Goal: Transaction & Acquisition: Purchase product/service

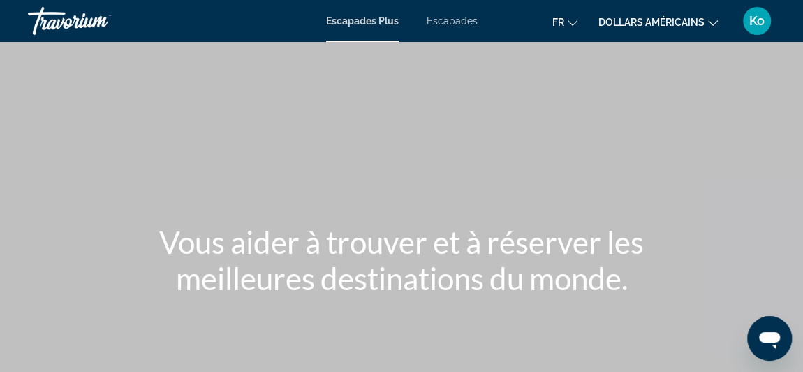
click at [656, 22] on font "dollars américains" at bounding box center [652, 22] width 106 height 11
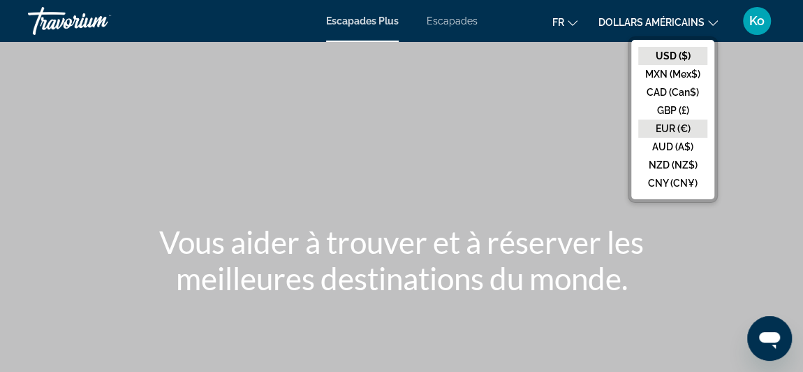
click at [666, 127] on button "EUR (€)" at bounding box center [672, 128] width 69 height 18
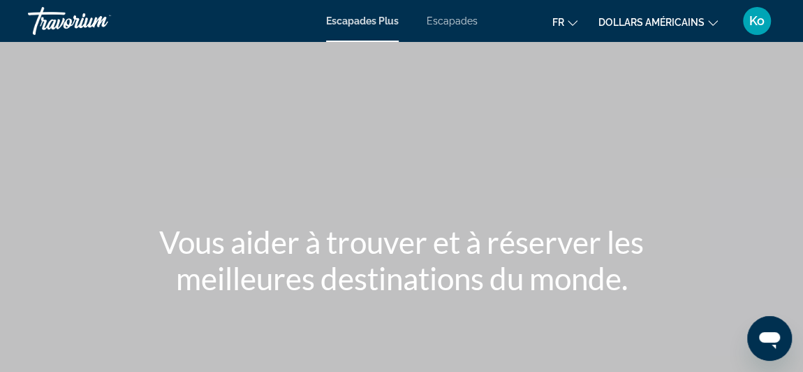
click at [466, 24] on font "Escapades" at bounding box center [452, 20] width 51 height 11
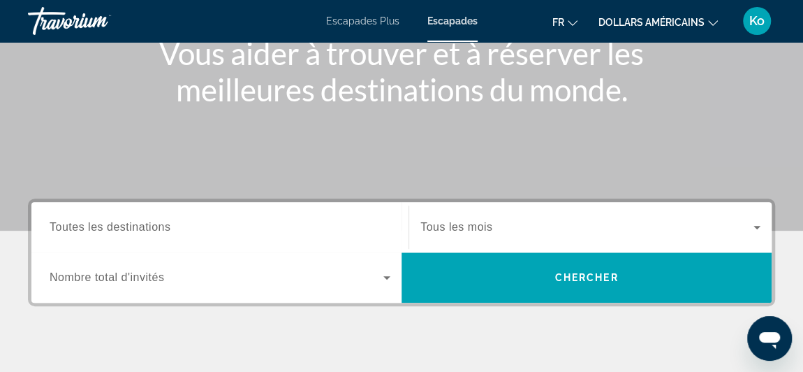
scroll to position [189, 0]
click at [360, 226] on input "Destination Toutes les destinations" at bounding box center [220, 227] width 341 height 17
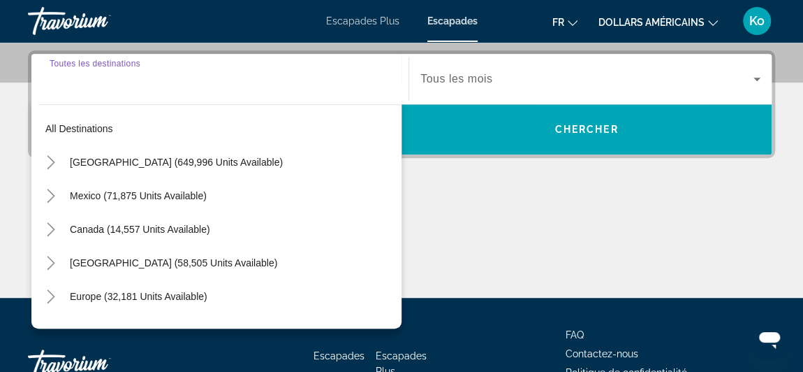
scroll to position [342, 0]
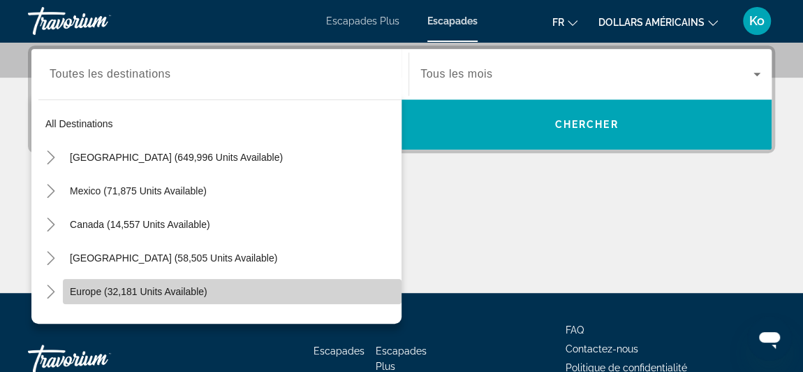
click at [240, 288] on span "Search widget" at bounding box center [232, 291] width 339 height 34
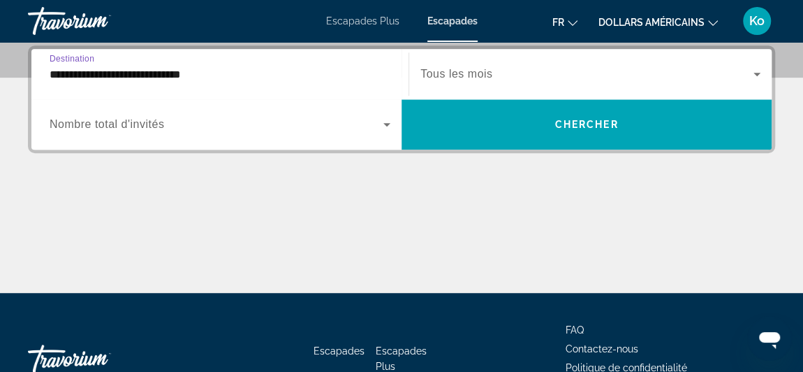
click at [298, 139] on div "Search widget" at bounding box center [220, 124] width 341 height 39
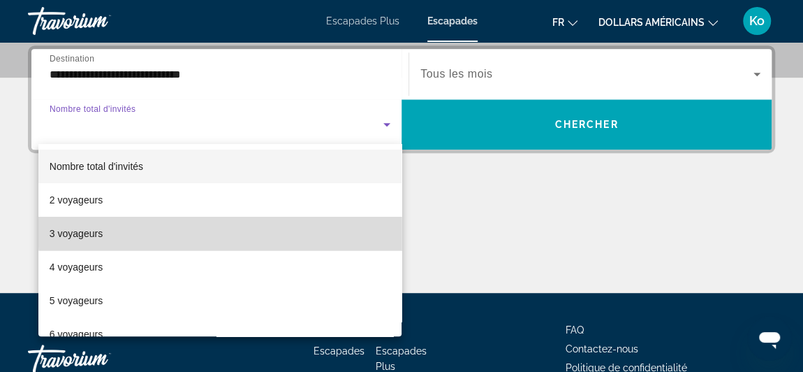
click at [245, 230] on mat-option "3 voyageurs" at bounding box center [219, 234] width 363 height 34
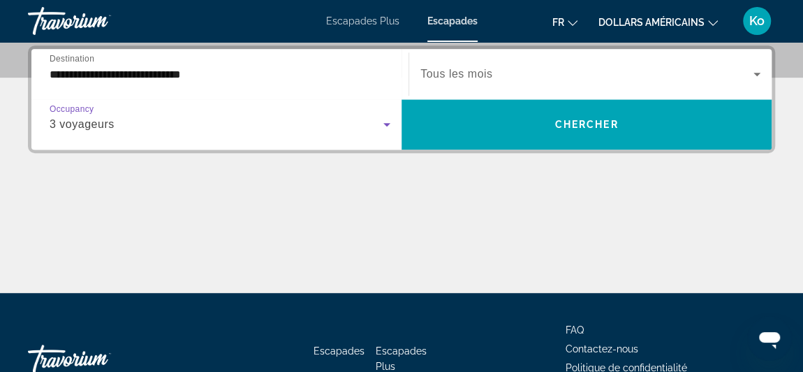
click at [308, 82] on div "**********" at bounding box center [220, 74] width 341 height 40
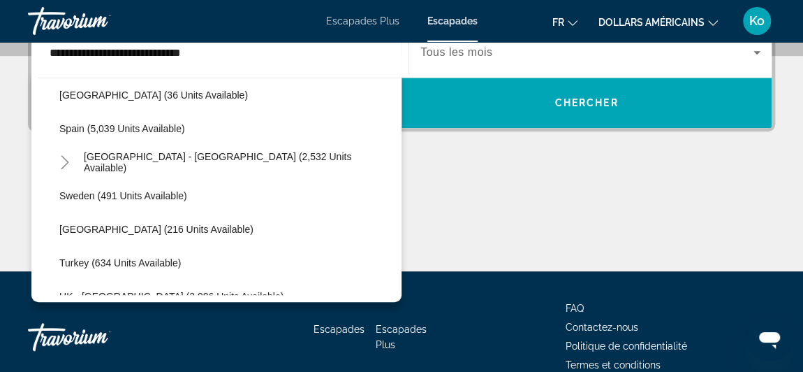
scroll to position [745, 0]
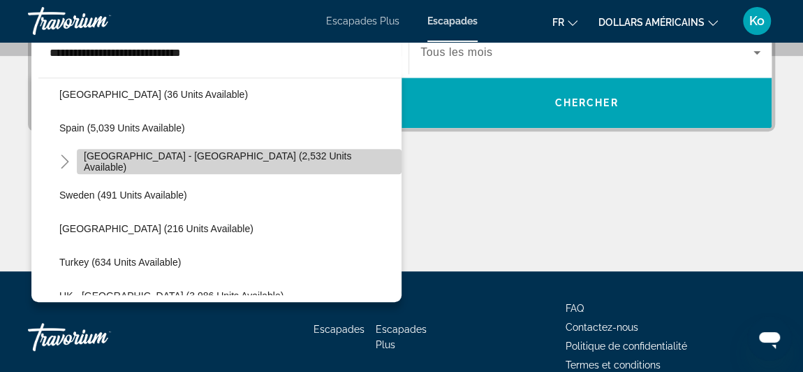
click at [244, 159] on span "Spain - Canary Islands (2,532 units available)" at bounding box center [239, 161] width 311 height 22
type input "**********"
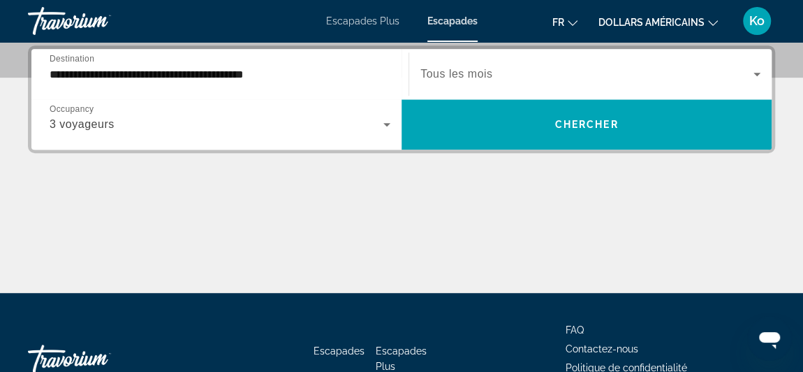
click at [452, 76] on span "Tous les mois" at bounding box center [456, 74] width 72 height 12
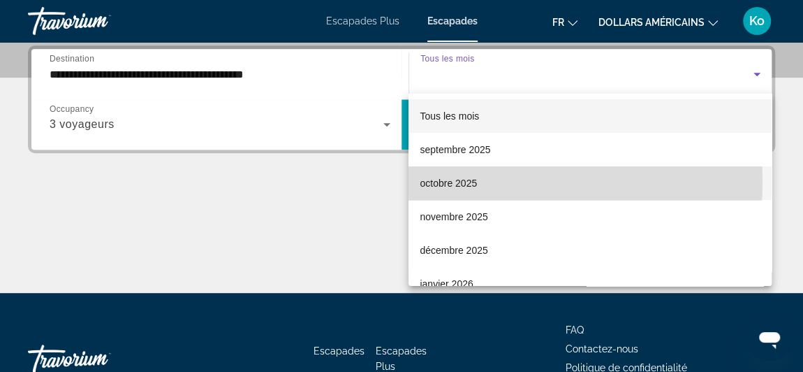
click at [453, 181] on font "octobre 2025" at bounding box center [448, 182] width 57 height 11
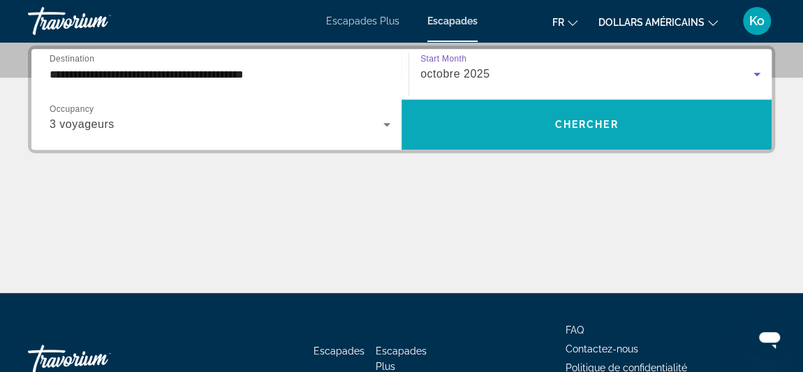
click at [484, 123] on span "Search widget" at bounding box center [587, 125] width 370 height 34
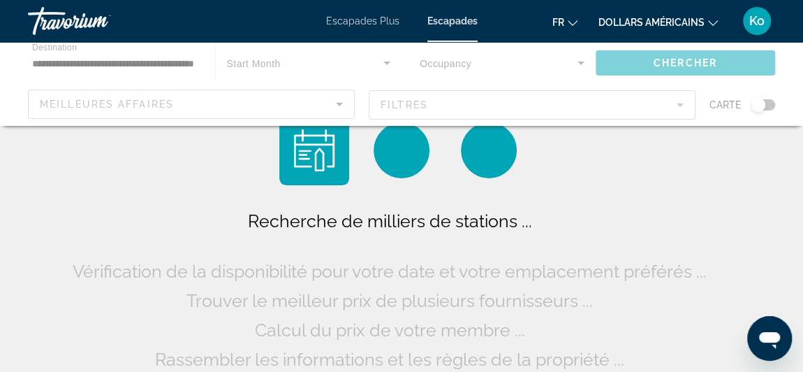
click at [677, 17] on font "dollars américains" at bounding box center [652, 22] width 106 height 11
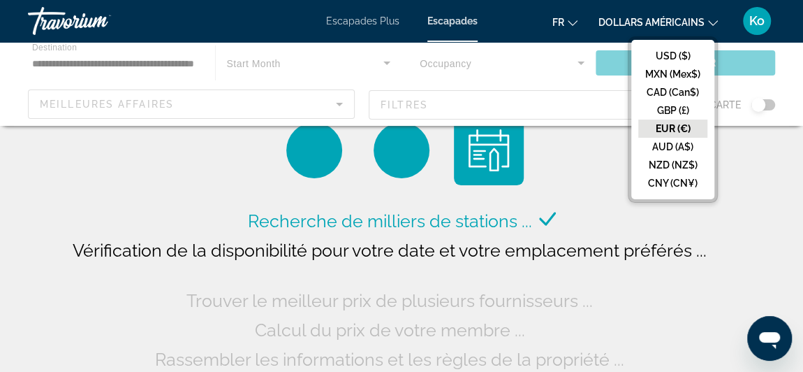
click at [673, 121] on button "EUR (€)" at bounding box center [672, 128] width 69 height 18
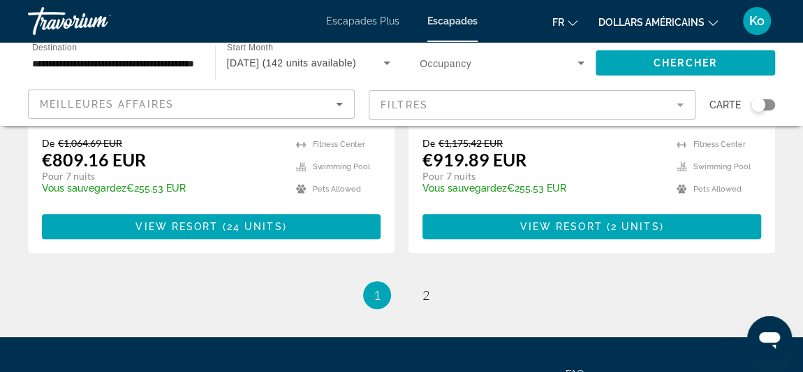
scroll to position [2821, 0]
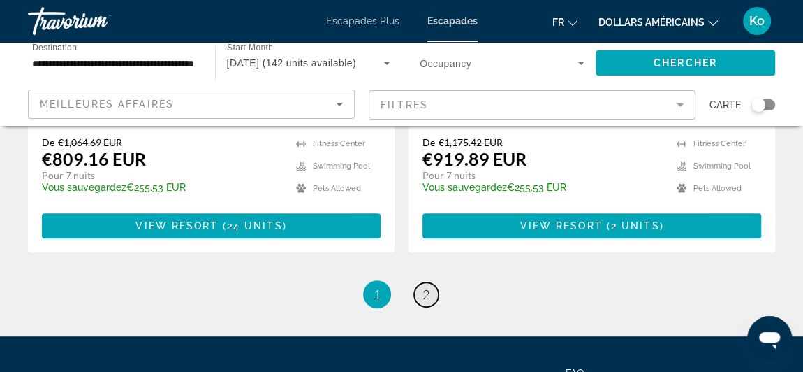
click at [423, 286] on span "2" at bounding box center [426, 293] width 7 height 15
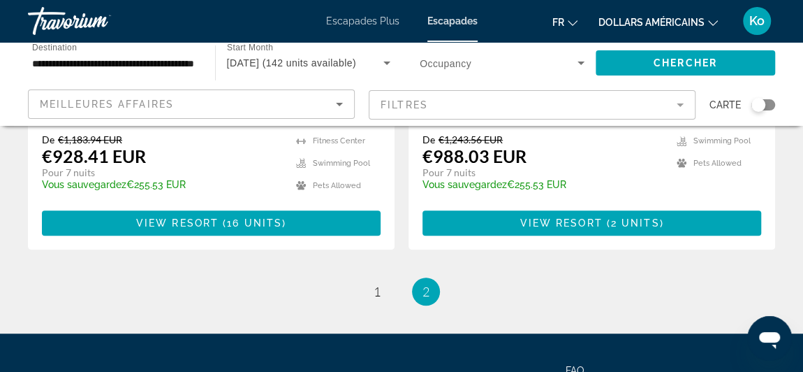
scroll to position [374, 0]
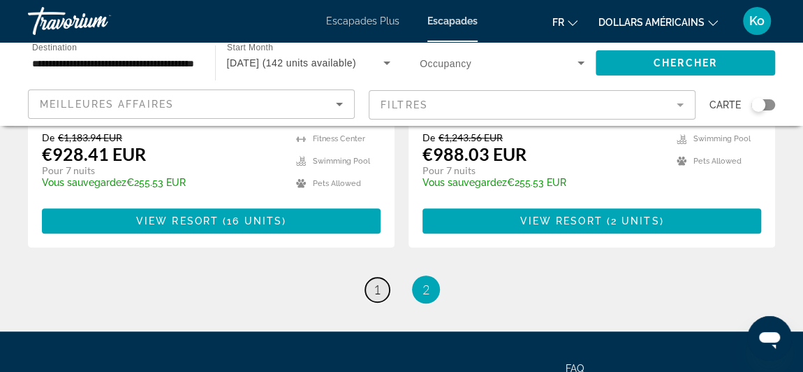
click at [374, 295] on span "1" at bounding box center [377, 288] width 7 height 15
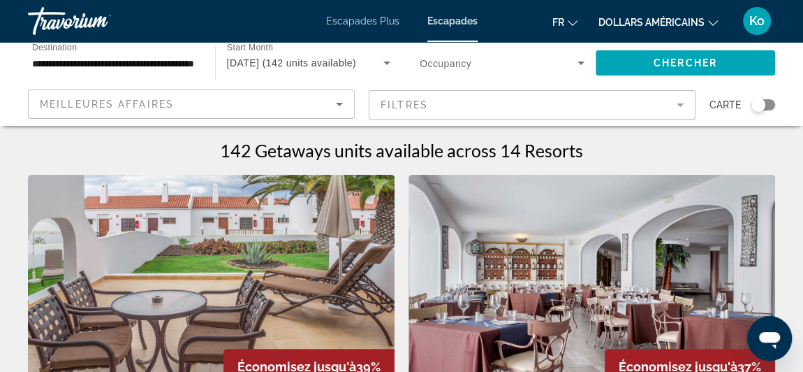
click at [761, 100] on div "Search widget" at bounding box center [758, 105] width 14 height 14
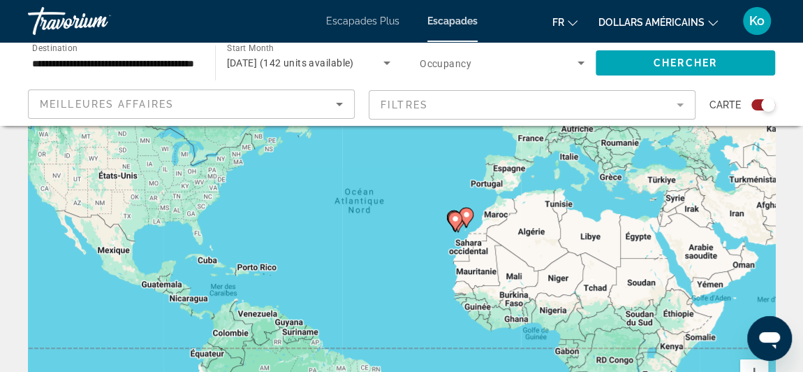
scroll to position [153, 0]
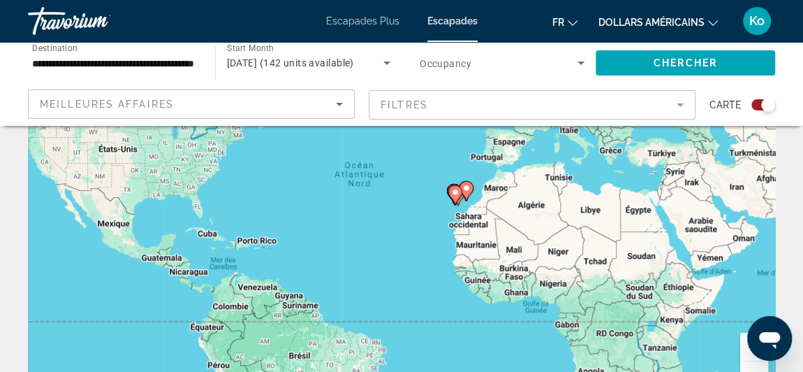
click at [454, 202] on gmp-advanced-marker "Contenu principal" at bounding box center [455, 194] width 14 height 21
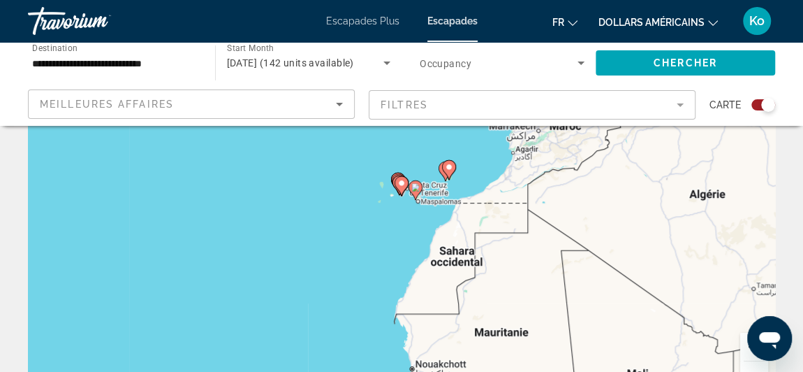
click at [412, 199] on gmp-advanced-marker "Contenu principal" at bounding box center [416, 189] width 14 height 21
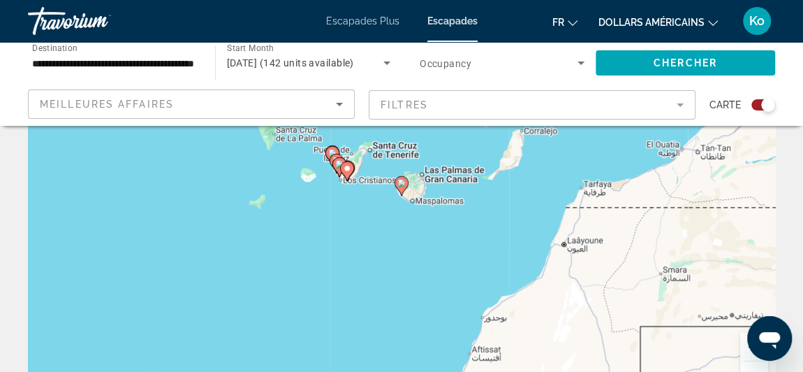
click at [344, 184] on div "Pour naviguer, appuyez sur les touches fléchées. Pour activer le glissement ave…" at bounding box center [401, 196] width 747 height 419
click at [338, 168] on icon "Contenu principal" at bounding box center [339, 167] width 13 height 18
type input "**********"
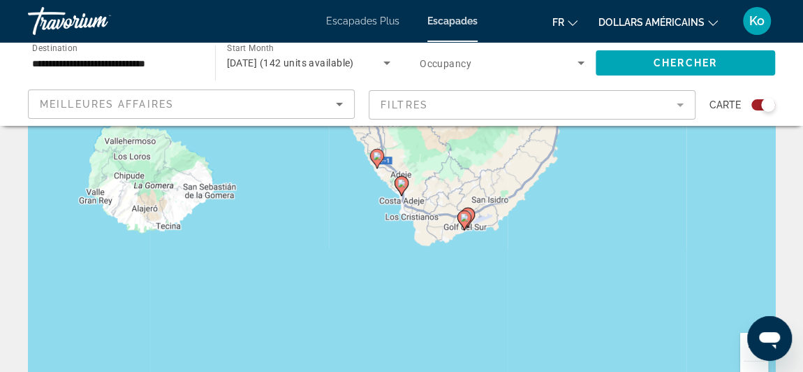
click at [400, 194] on gmp-advanced-marker "Contenu principal" at bounding box center [402, 185] width 14 height 21
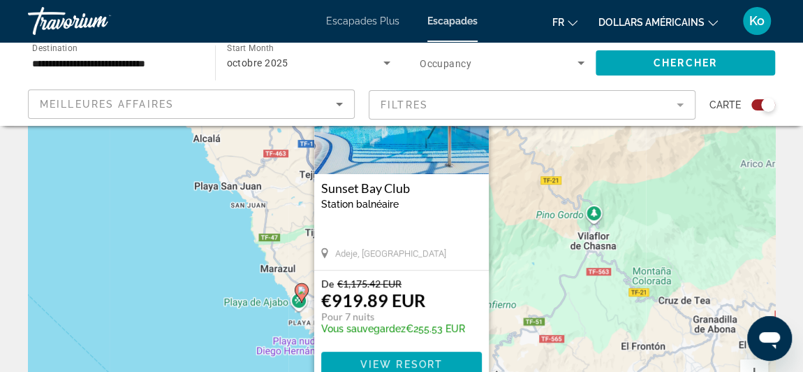
scroll to position [128, 0]
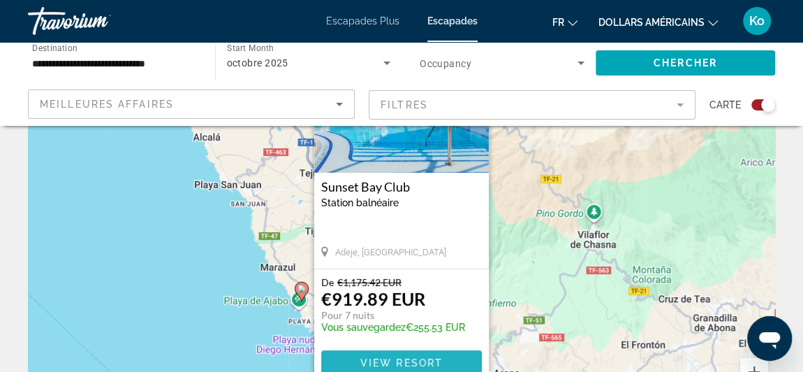
click at [412, 357] on span "View Resort" at bounding box center [401, 362] width 82 height 11
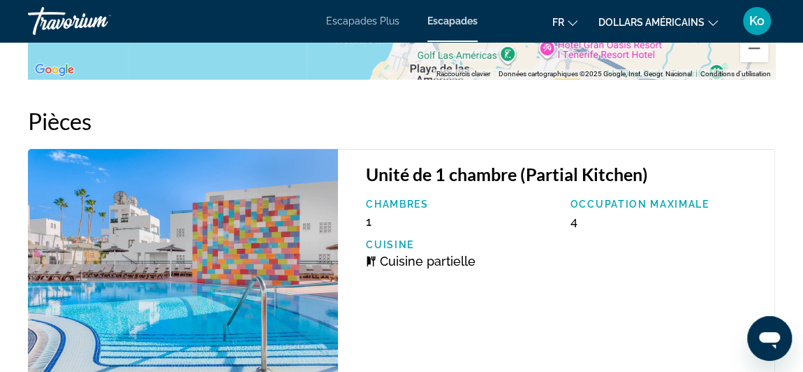
scroll to position [2765, 0]
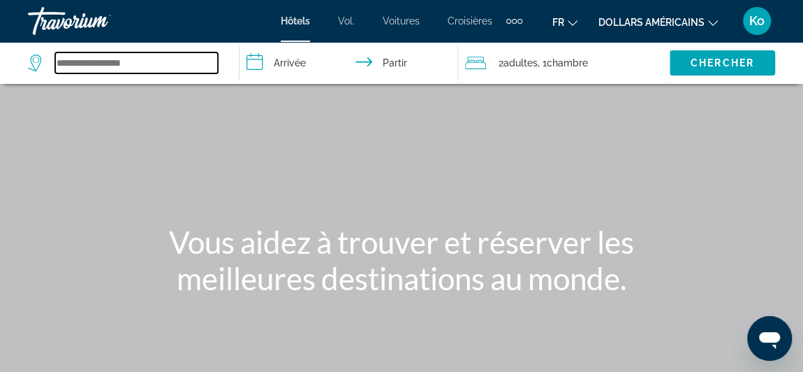
click at [176, 64] on input "Widget de recherche" at bounding box center [136, 62] width 163 height 21
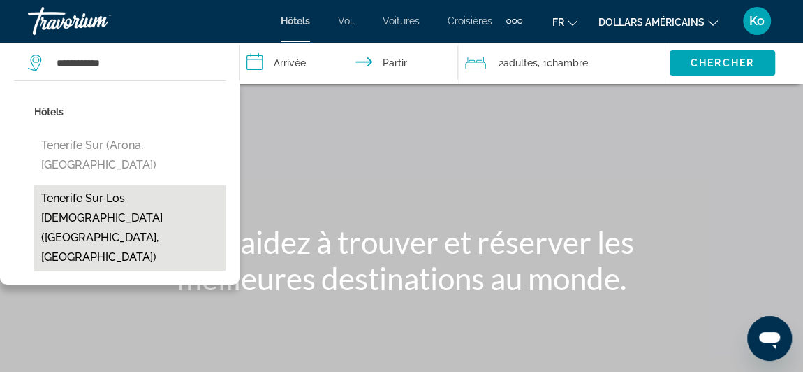
click at [168, 186] on button "Tenerife Sur los [DEMOGRAPHIC_DATA] ([GEOGRAPHIC_DATA], [GEOGRAPHIC_DATA])" at bounding box center [129, 227] width 191 height 85
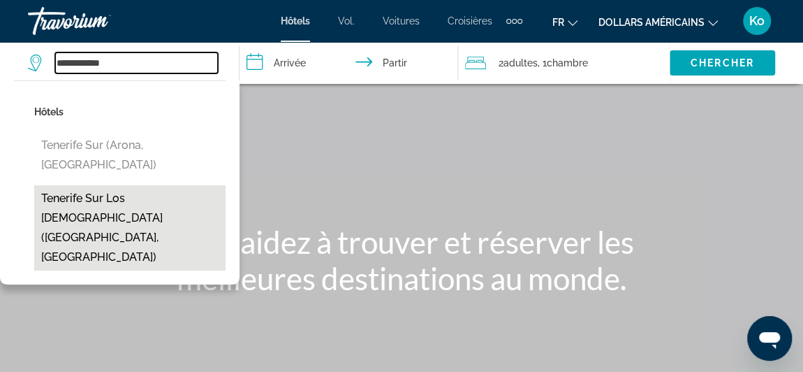
type input "**********"
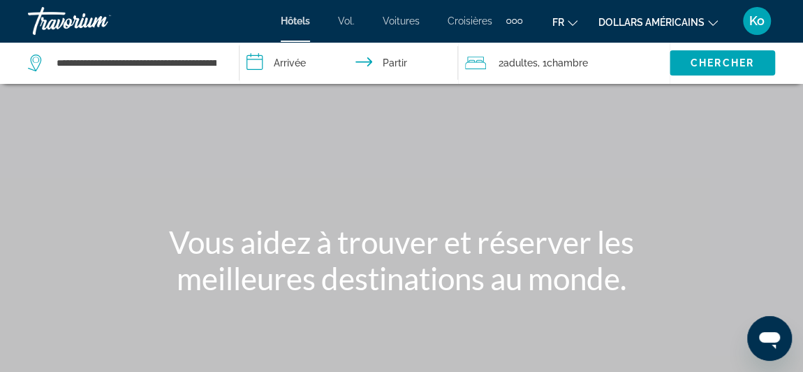
click at [286, 71] on input "**********" at bounding box center [352, 65] width 224 height 46
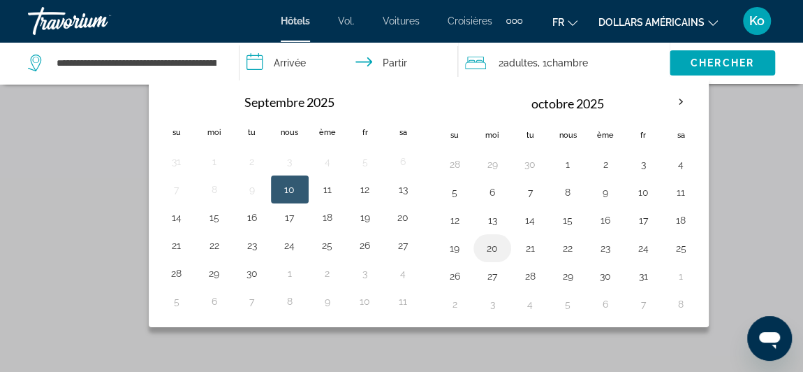
click at [492, 244] on button "20" at bounding box center [492, 248] width 22 height 20
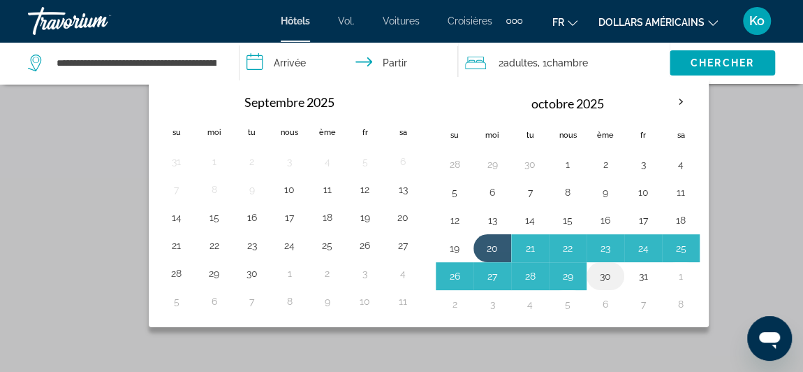
click at [594, 269] on button "30" at bounding box center [605, 276] width 22 height 20
type input "**********"
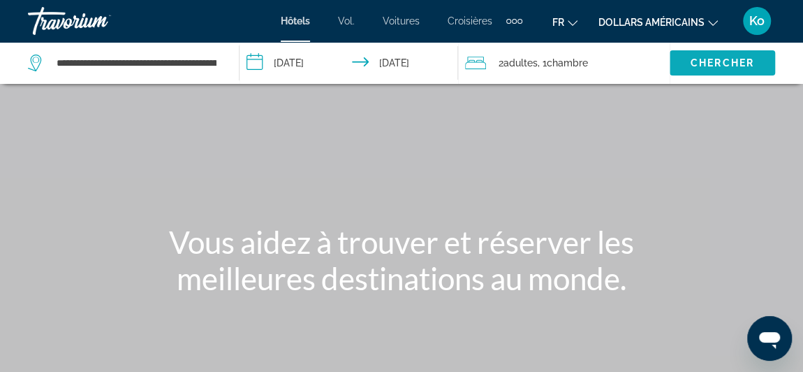
click at [703, 57] on font "Chercher" at bounding box center [723, 62] width 64 height 11
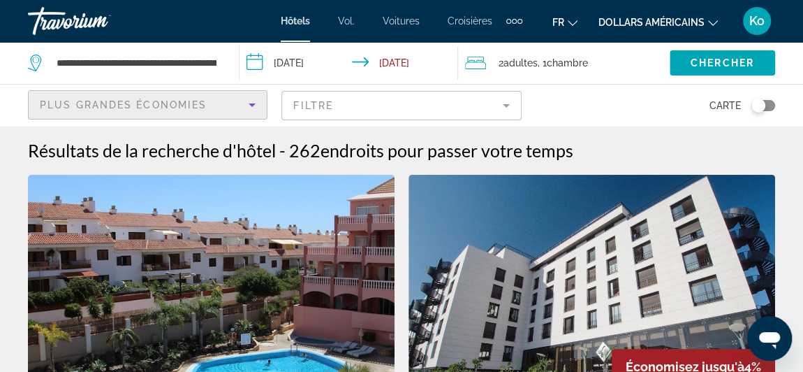
click at [210, 102] on div "Plus grandes économies" at bounding box center [144, 104] width 209 height 17
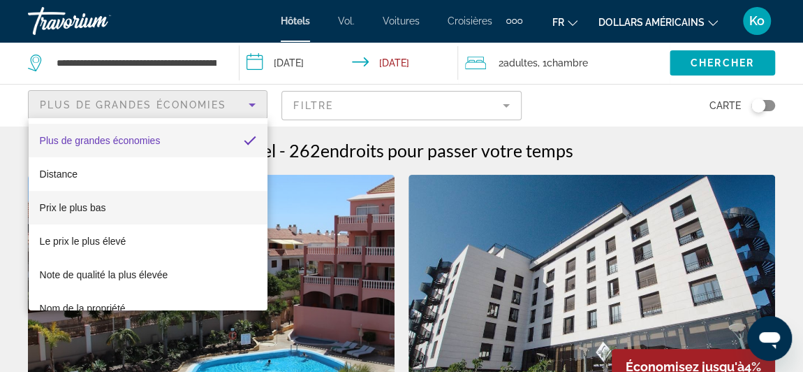
click at [168, 201] on mat-option "Prix ​​le plus bas" at bounding box center [148, 208] width 239 height 34
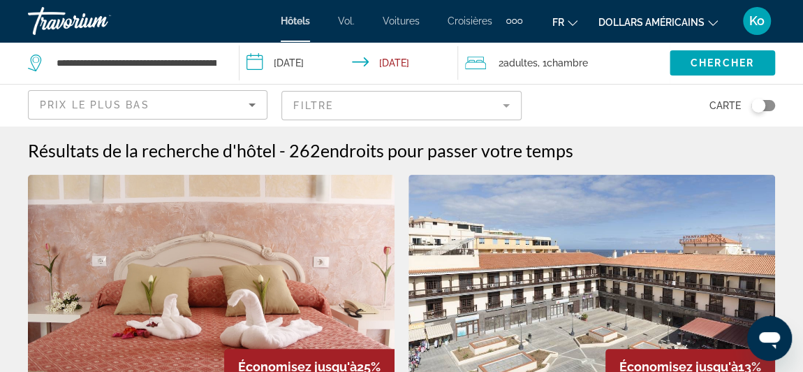
click at [677, 24] on font "dollars américains" at bounding box center [652, 22] width 106 height 11
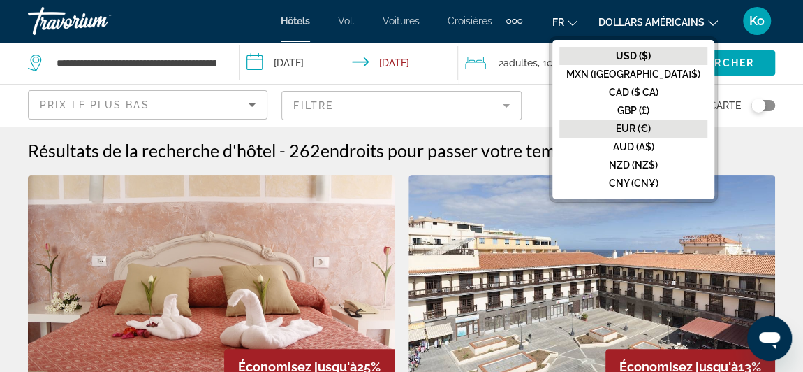
click at [651, 123] on font "EUR (€)" at bounding box center [633, 128] width 35 height 11
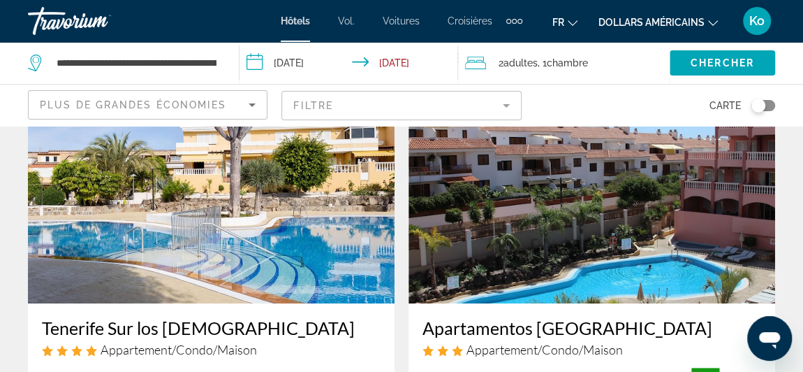
scroll to position [94, 0]
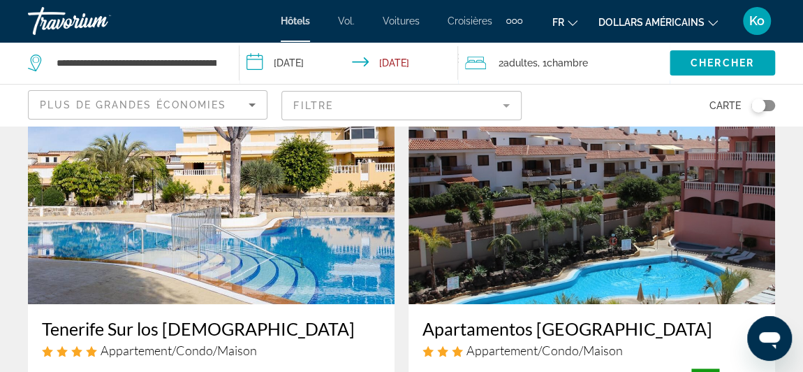
click at [191, 107] on span "Plus de grandes économies" at bounding box center [133, 104] width 187 height 11
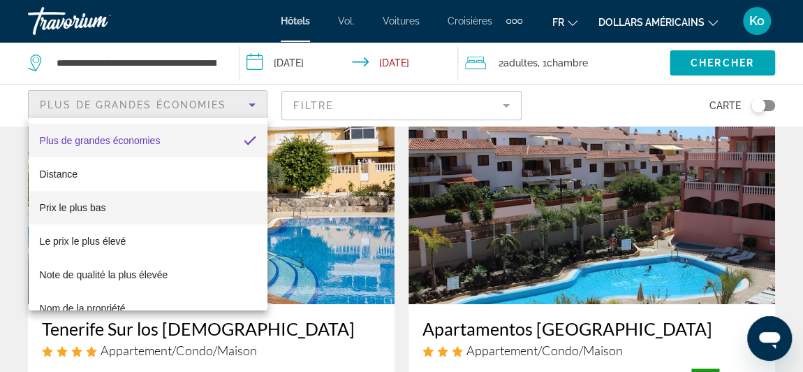
click at [189, 220] on mat-option "Prix ​​le plus bas" at bounding box center [148, 208] width 239 height 34
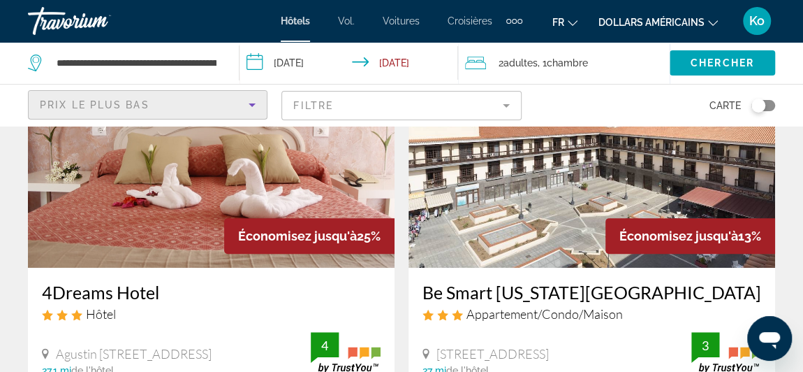
scroll to position [129, 0]
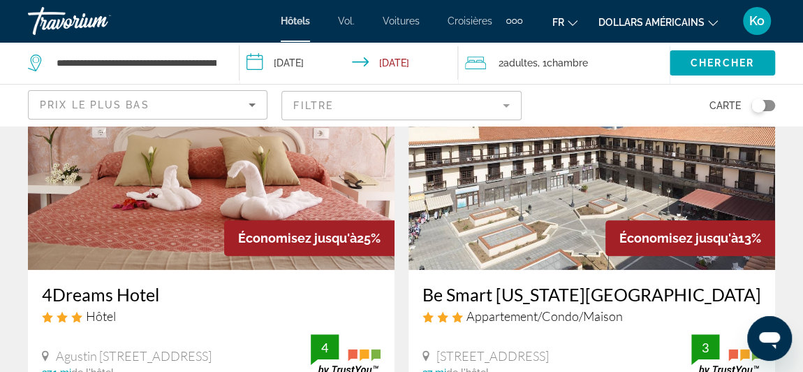
click at [759, 103] on div "Toggle map" at bounding box center [758, 105] width 14 height 14
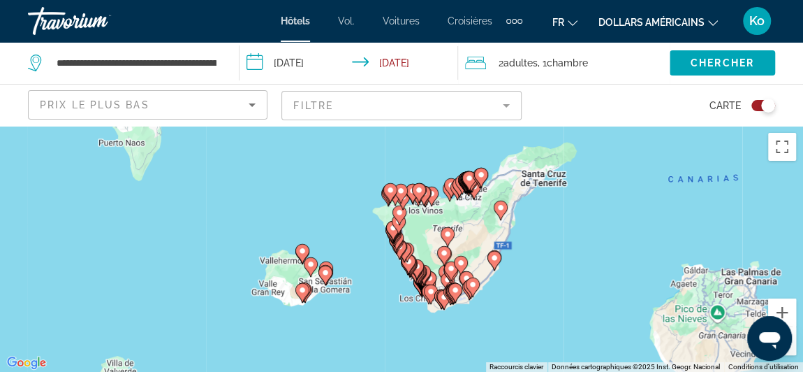
click at [421, 295] on gmp-advanced-marker "Contenu principal" at bounding box center [428, 286] width 14 height 21
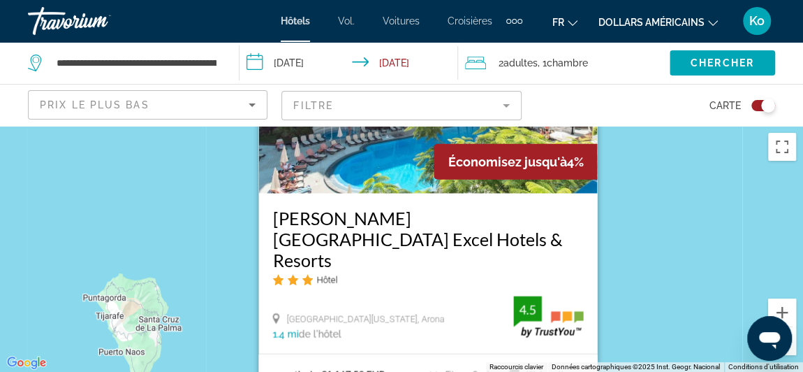
click at [663, 235] on div "Pour activer le glissement avec le clavier, appuyez sur Alt+Entrée. Une fois ce…" at bounding box center [401, 249] width 803 height 246
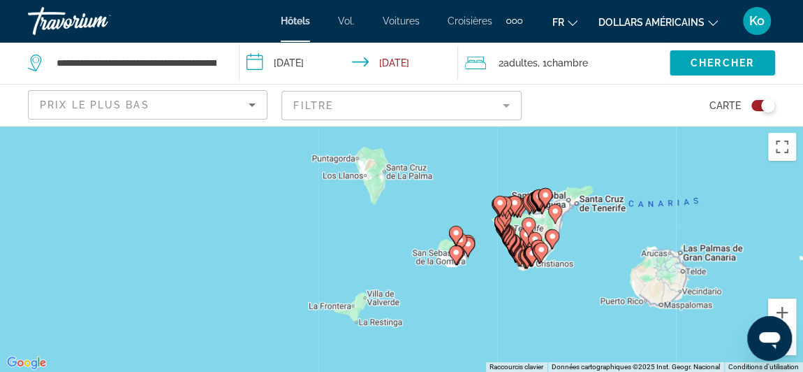
drag, startPoint x: 612, startPoint y: 263, endPoint x: 578, endPoint y: 142, distance: 125.8
click at [578, 142] on div "Pour activer le glissement avec le clavier, appuyez sur Alt+Entrée. Une fois ce…" at bounding box center [401, 249] width 803 height 246
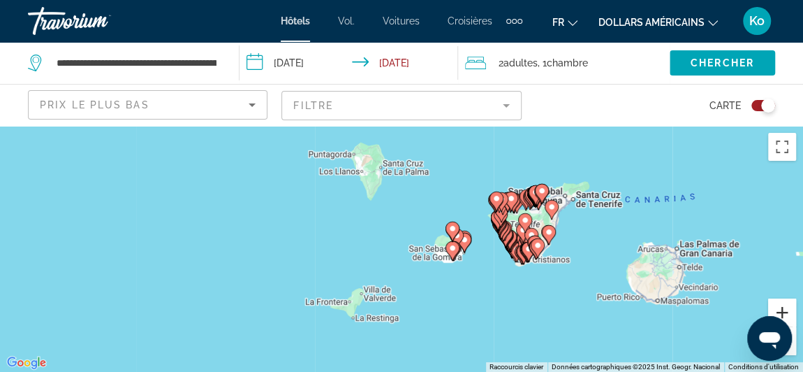
click at [784, 304] on button "Zoom avant" at bounding box center [782, 312] width 28 height 28
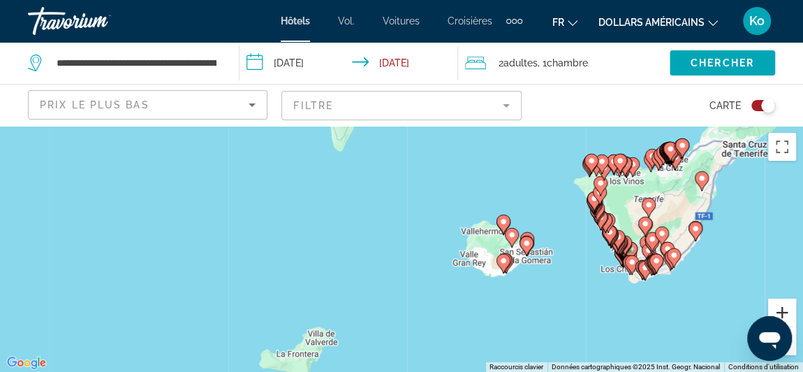
click at [784, 304] on button "Zoom avant" at bounding box center [782, 312] width 28 height 28
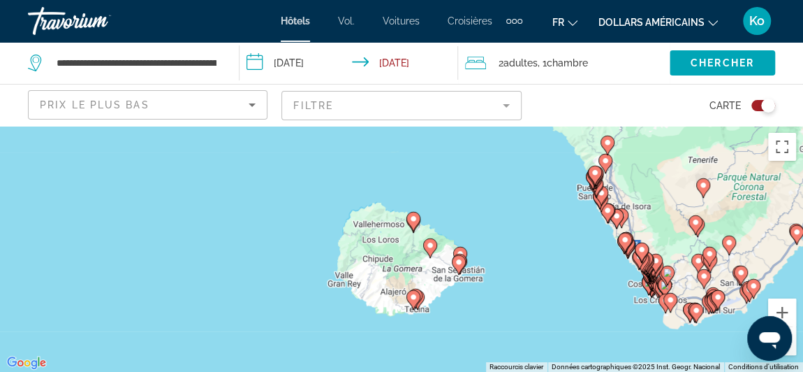
drag, startPoint x: 737, startPoint y: 255, endPoint x: 535, endPoint y: 265, distance: 202.1
click at [535, 265] on div "Pour activer le glissement avec le clavier, appuyez sur Alt+Entrée. Une fois ce…" at bounding box center [401, 249] width 803 height 246
click at [787, 302] on button "Zoom avant" at bounding box center [782, 312] width 28 height 28
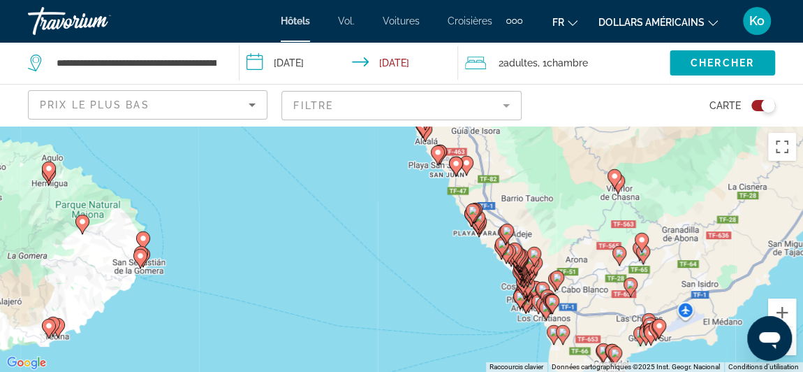
drag, startPoint x: 701, startPoint y: 277, endPoint x: 322, endPoint y: 242, distance: 380.9
click at [322, 242] on div "Pour activer le glissement avec le clavier, appuyez sur Alt+Entrée. Une fois ce…" at bounding box center [401, 249] width 803 height 246
click at [793, 345] on button "Zoom arrière" at bounding box center [782, 341] width 28 height 28
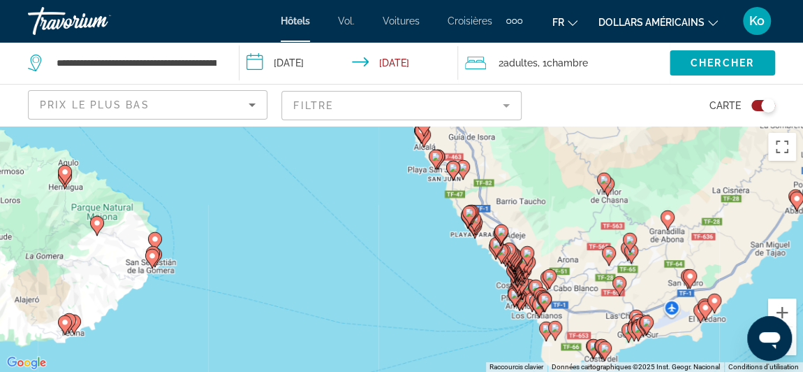
click at [793, 345] on button "Zoom arrière" at bounding box center [782, 341] width 28 height 28
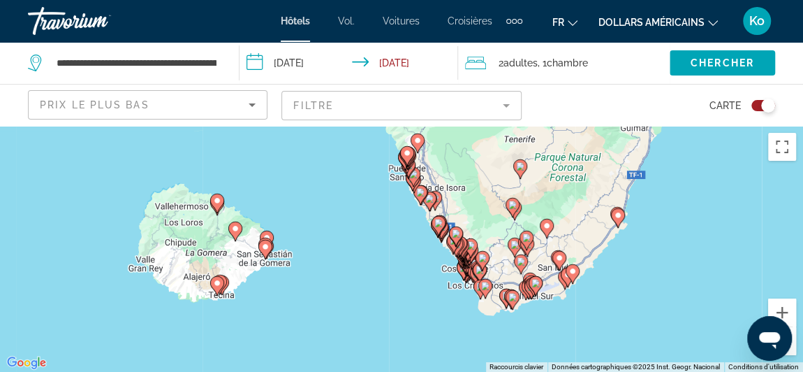
click at [793, 345] on button "Zoom arrière" at bounding box center [782, 341] width 28 height 28
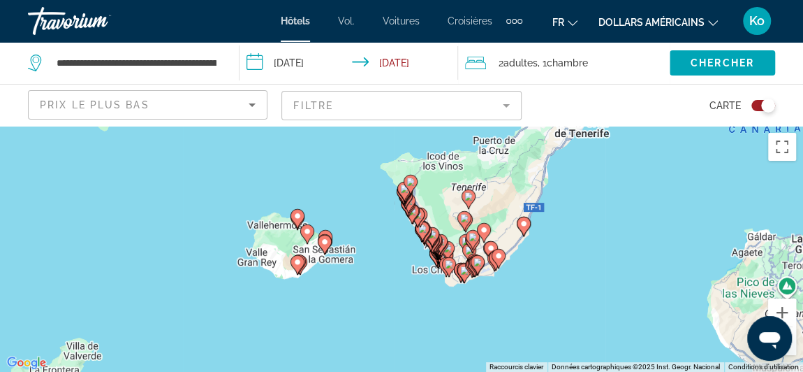
click at [793, 345] on button "Zoom arrière" at bounding box center [782, 341] width 28 height 28
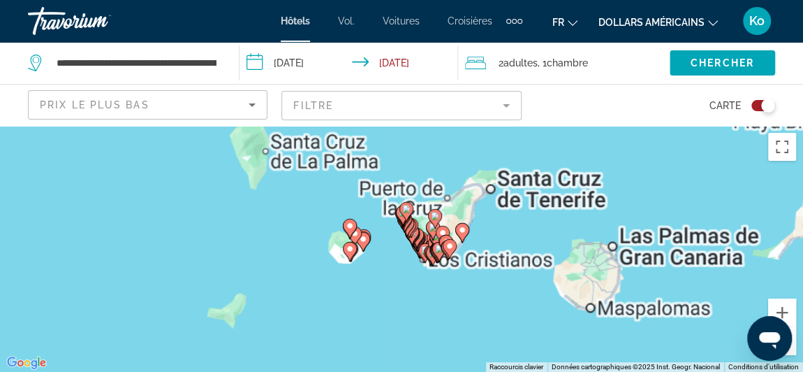
click at [793, 345] on button "Zoom arrière" at bounding box center [782, 341] width 28 height 28
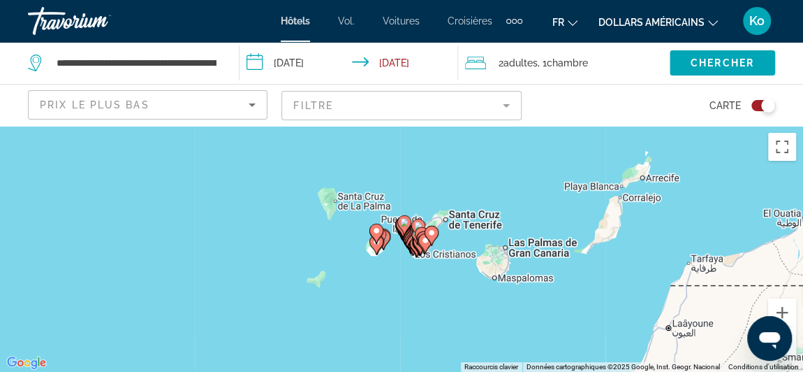
click at [793, 345] on button "Zoom arrière" at bounding box center [782, 341] width 28 height 28
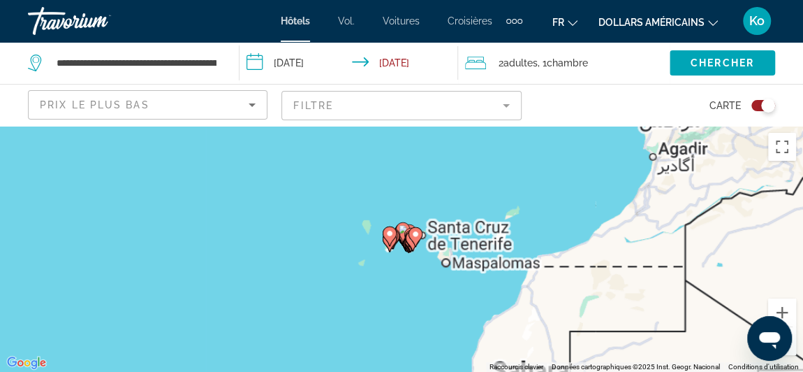
click at [793, 345] on button "Zoom arrière" at bounding box center [782, 341] width 28 height 28
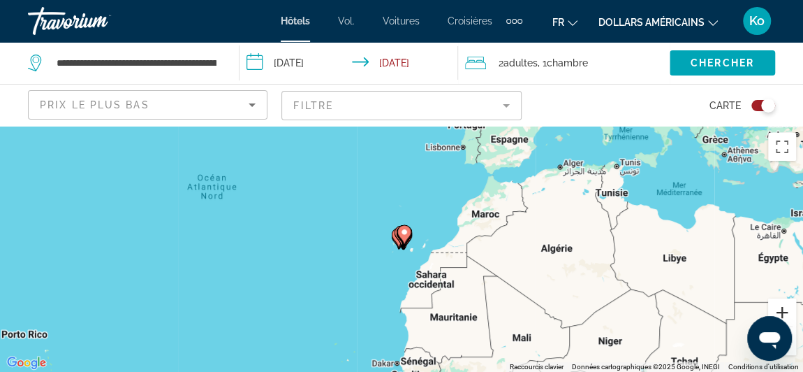
click at [787, 309] on button "Zoom avant" at bounding box center [782, 312] width 28 height 28
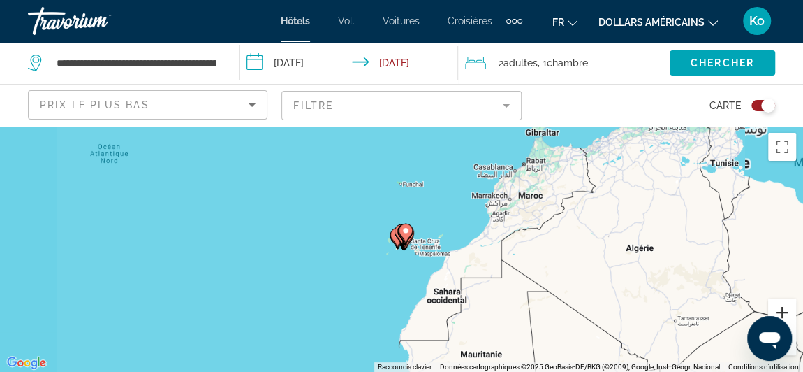
click at [787, 309] on button "Zoom avant" at bounding box center [782, 312] width 28 height 28
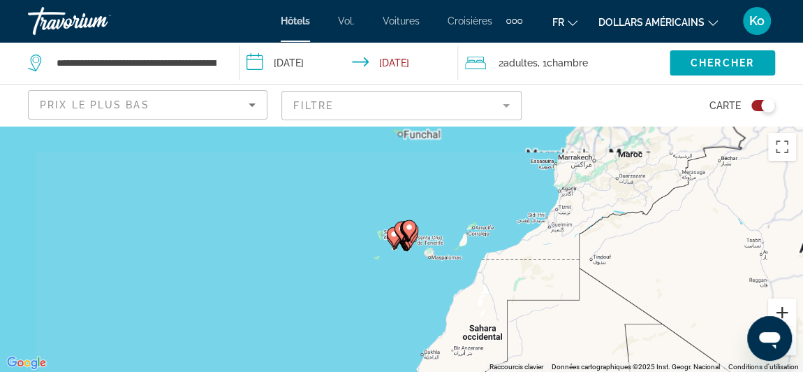
click at [787, 309] on button "Zoom avant" at bounding box center [782, 312] width 28 height 28
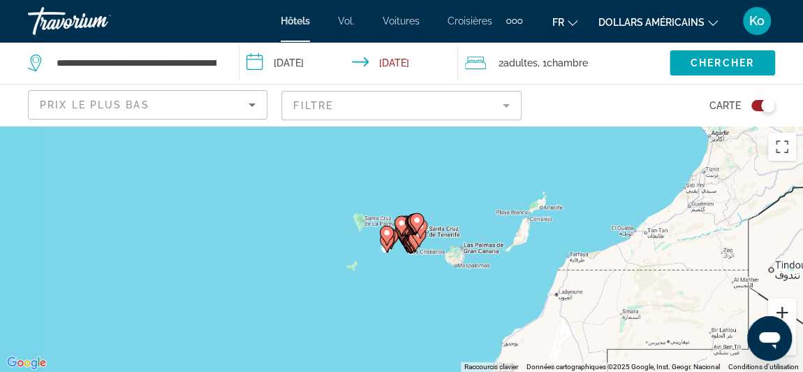
click at [787, 309] on button "Zoom avant" at bounding box center [782, 312] width 28 height 28
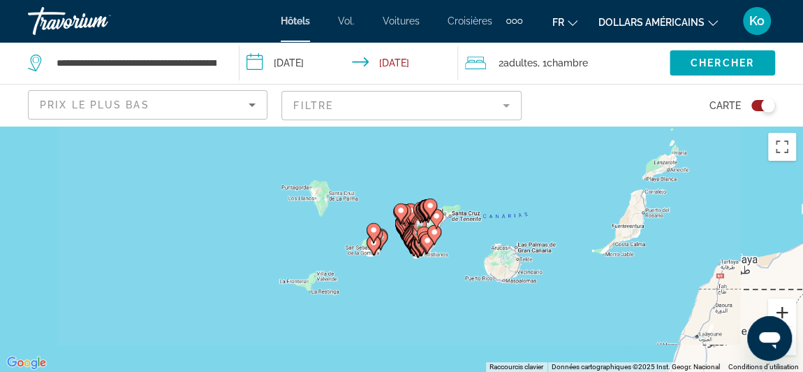
click at [787, 309] on button "Zoom avant" at bounding box center [782, 312] width 28 height 28
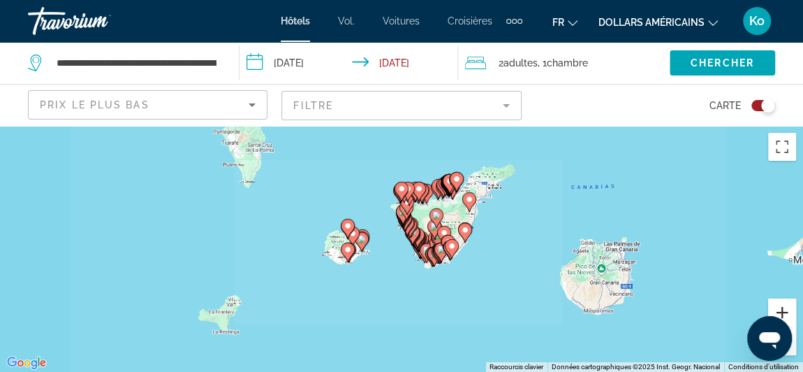
click at [787, 309] on button "Zoom avant" at bounding box center [782, 312] width 28 height 28
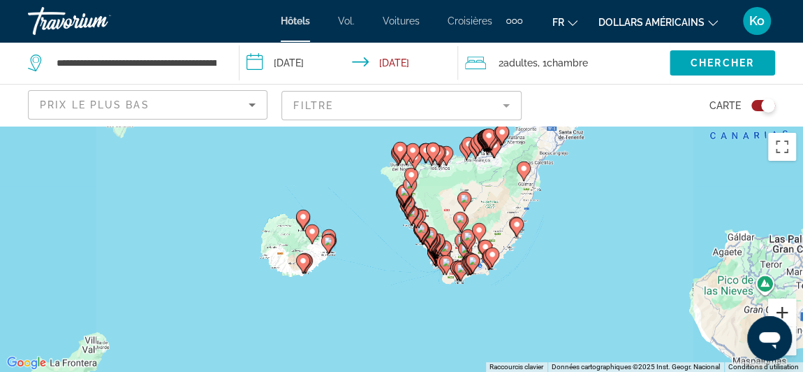
click at [787, 309] on button "Zoom avant" at bounding box center [782, 312] width 28 height 28
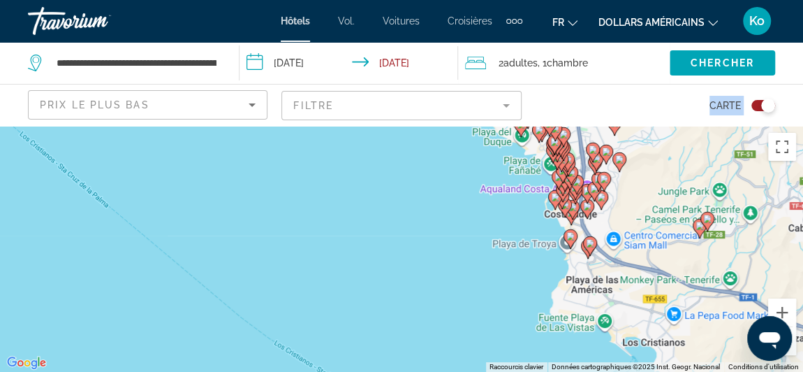
drag, startPoint x: 637, startPoint y: 282, endPoint x: 314, endPoint y: 89, distance: 376.4
click at [314, 126] on div "**********" at bounding box center [401, 312] width 803 height 372
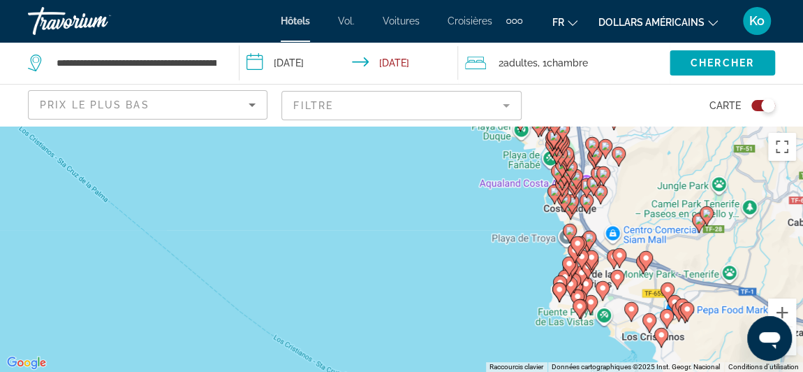
click at [567, 273] on gmp-advanced-marker "Contenu principal" at bounding box center [569, 266] width 14 height 21
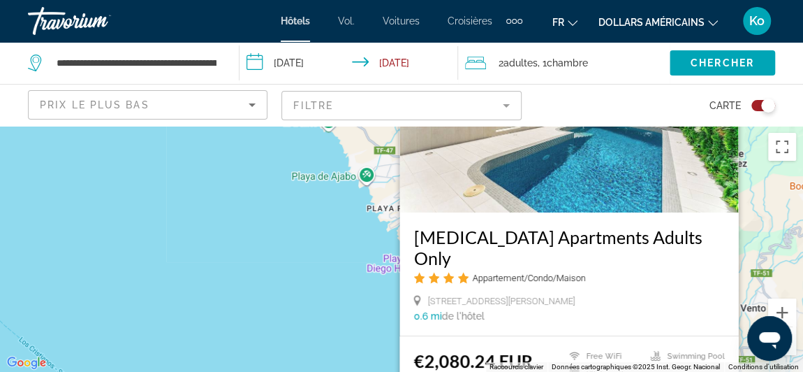
click at [314, 261] on div "Pour activer le glissement avec le clavier, appuyez sur Alt+Entrée. Une fois ce…" at bounding box center [401, 249] width 803 height 246
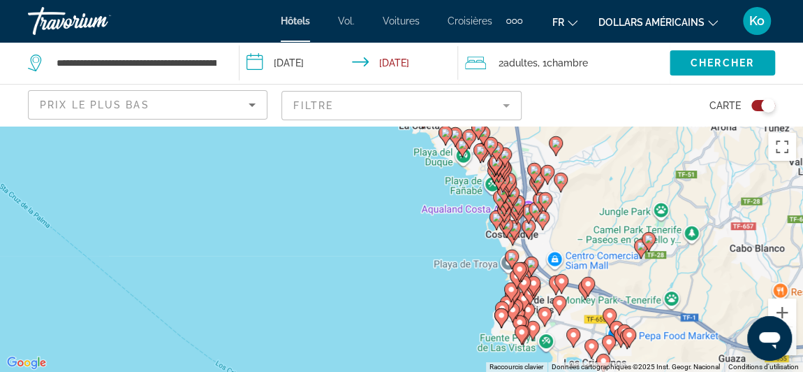
drag, startPoint x: 535, startPoint y: 338, endPoint x: 464, endPoint y: 147, distance: 203.9
click at [474, 147] on g "Contenu principal" at bounding box center [481, 153] width 14 height 20
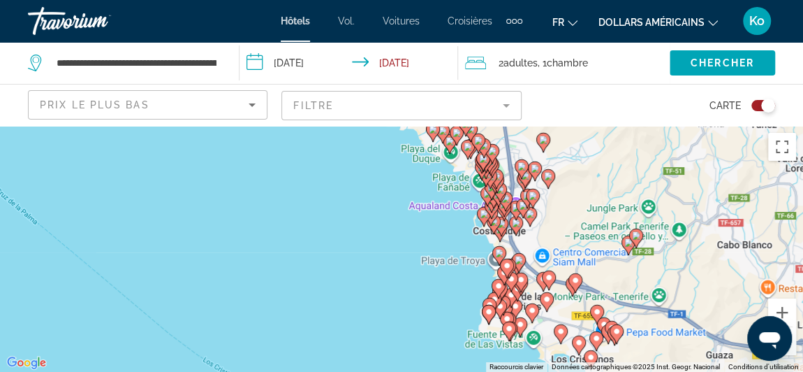
click at [482, 287] on div "Pour activer le glissement avec le clavier, appuyez sur Alt+Entrée. Une fois ce…" at bounding box center [401, 249] width 803 height 246
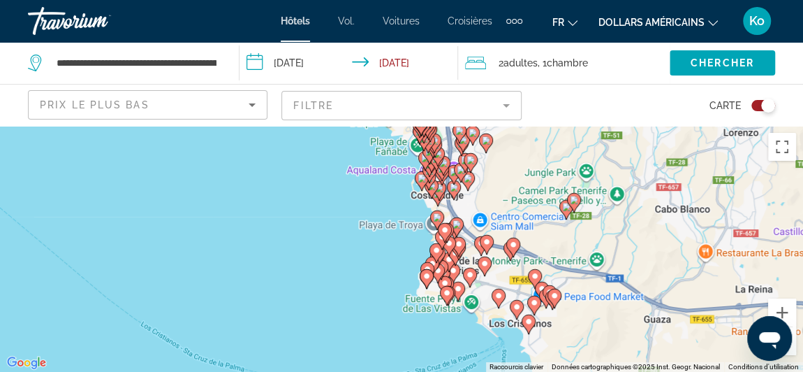
drag, startPoint x: 482, startPoint y: 287, endPoint x: 406, endPoint y: 244, distance: 87.6
click at [406, 244] on div "Pour activer le glissement avec le clavier, appuyez sur Alt+Entrée. Une fois ce…" at bounding box center [401, 249] width 803 height 246
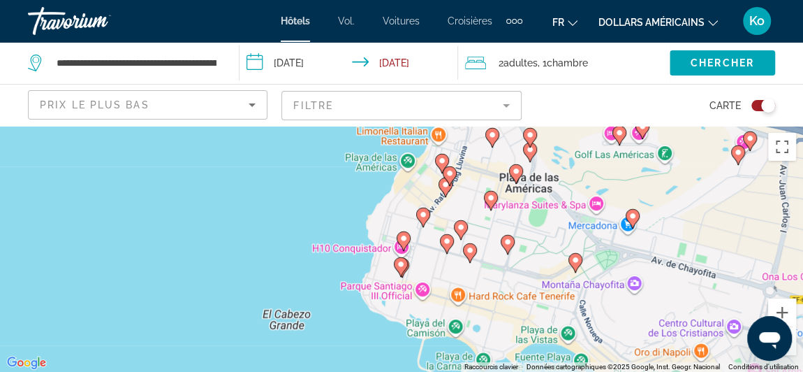
drag, startPoint x: 550, startPoint y: 311, endPoint x: 485, endPoint y: 167, distance: 157.6
click at [485, 167] on div "Pour activer le glissement avec le clavier, appuyez sur Alt+Entrée. Une fois ce…" at bounding box center [401, 249] width 803 height 246
click at [404, 238] on image "Contenu principal" at bounding box center [403, 238] width 8 height 8
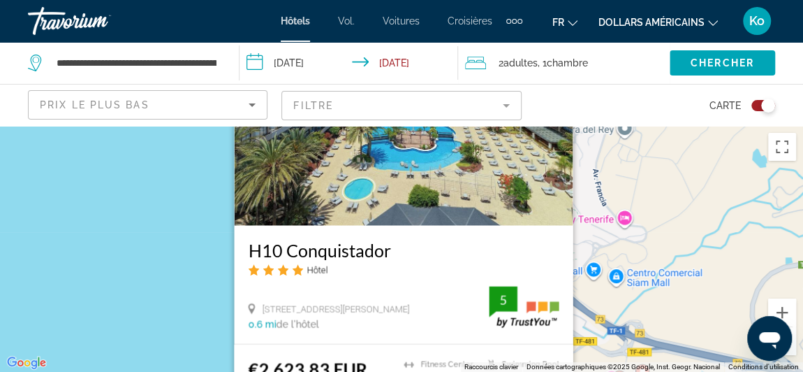
click at [216, 305] on div "Pour activer le glissement avec le clavier, appuyez sur Alt+Entrée. Une fois ce…" at bounding box center [401, 249] width 803 height 246
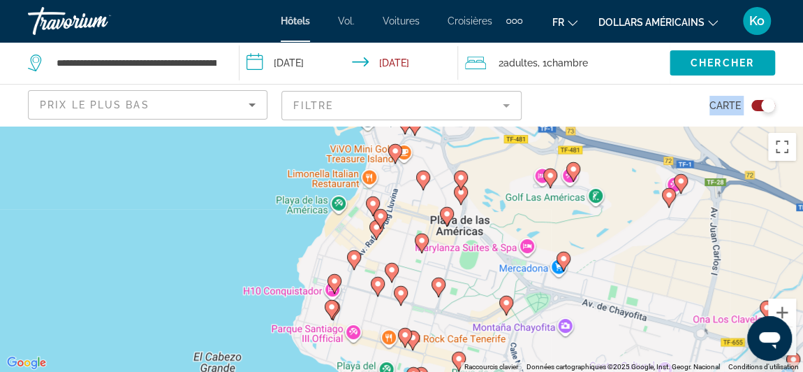
drag, startPoint x: 474, startPoint y: 310, endPoint x: 400, endPoint y: 99, distance: 223.3
click at [400, 126] on div "**********" at bounding box center [401, 312] width 803 height 372
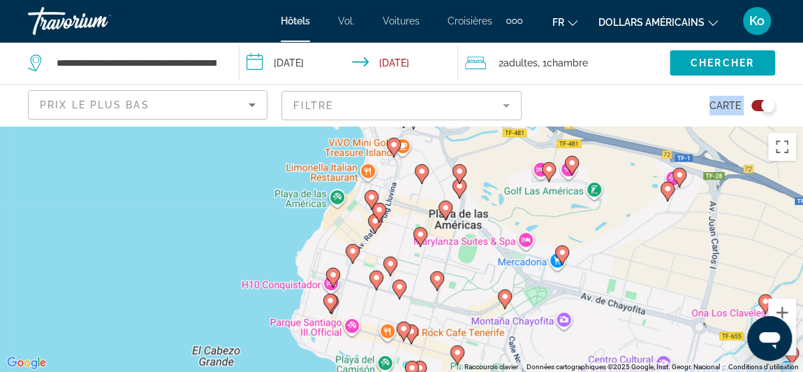
click at [400, 99] on mat-form-field "Filtre" at bounding box center [401, 105] width 240 height 29
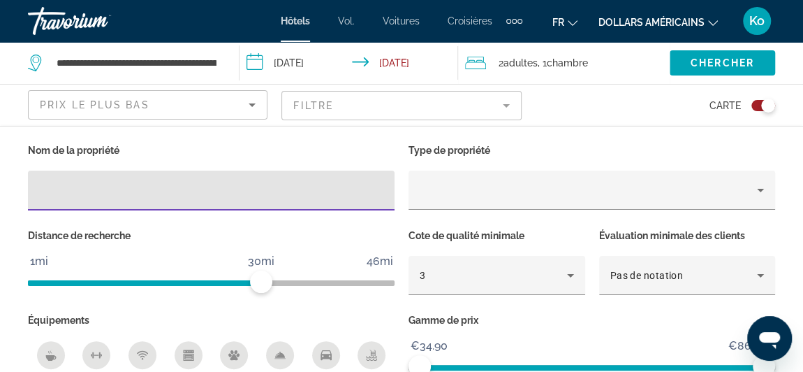
click at [679, 119] on div "Carte" at bounding box center [656, 105] width 240 height 41
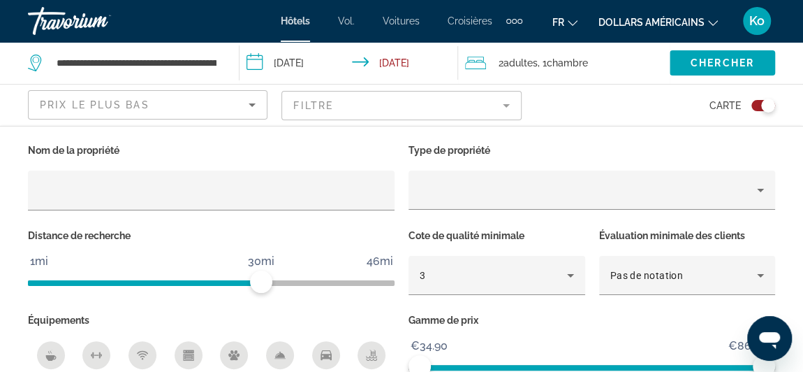
click at [376, 95] on mat-form-field "Filtre" at bounding box center [401, 105] width 240 height 29
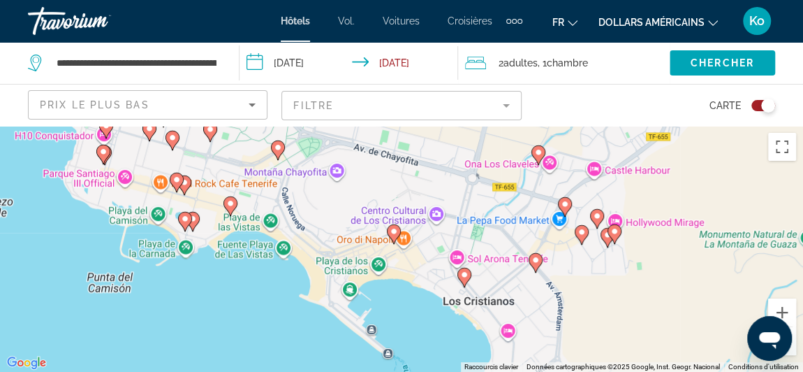
drag, startPoint x: 386, startPoint y: 313, endPoint x: 159, endPoint y: 163, distance: 272.1
click at [159, 163] on div "Pour activer le glissement avec le clavier, appuyez sur Alt+Entrée. Une fois ce…" at bounding box center [401, 249] width 803 height 246
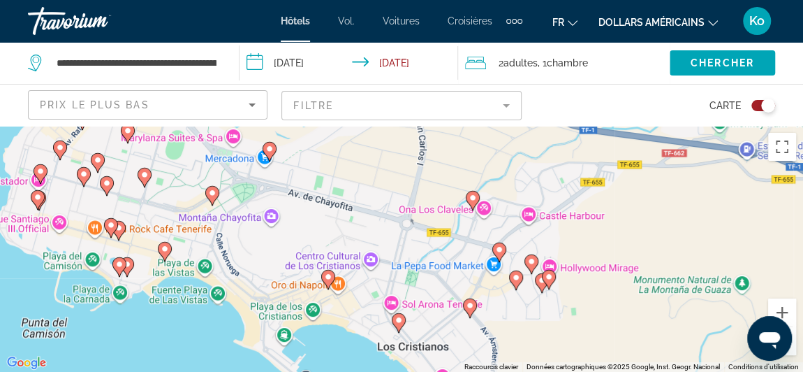
drag, startPoint x: 497, startPoint y: 303, endPoint x: 430, endPoint y: 348, distance: 81.0
click at [430, 348] on div "Pour activer le glissement avec le clavier, appuyez sur Alt+Entrée. Une fois ce…" at bounding box center [401, 249] width 803 height 246
click at [515, 278] on image "Contenu principal" at bounding box center [517, 277] width 8 height 8
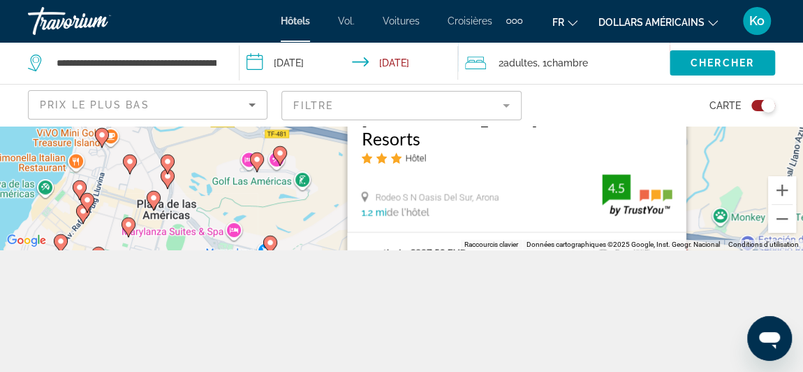
scroll to position [122, 0]
click at [331, 193] on div "Pour activer le glissement avec le clavier, appuyez sur Alt+Entrée. Une fois ce…" at bounding box center [401, 127] width 803 height 246
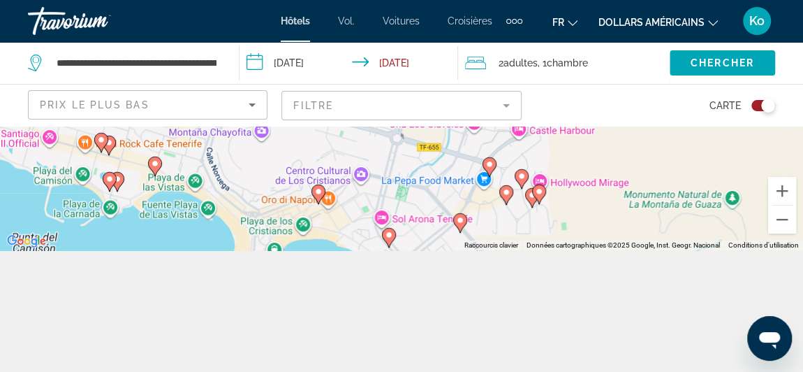
drag, startPoint x: 395, startPoint y: 211, endPoint x: 385, endPoint y: 27, distance: 184.0
click at [385, 27] on div "**********" at bounding box center [401, 64] width 803 height 372
click at [486, 161] on image "Contenu principal" at bounding box center [489, 164] width 8 height 8
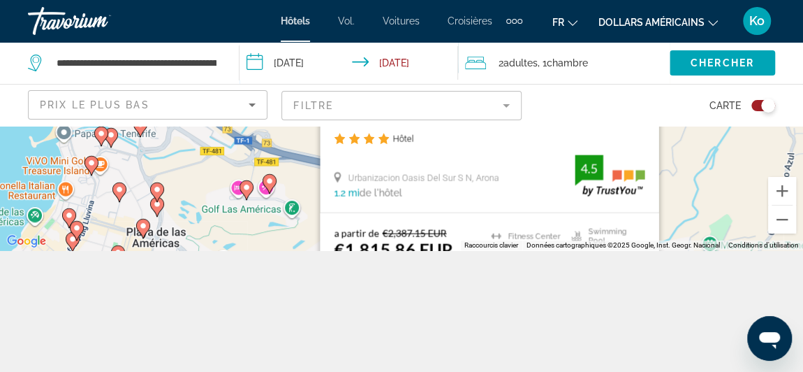
click at [293, 188] on div "Pour activer le glissement avec le clavier, appuyez sur Alt+Entrée. Une fois ce…" at bounding box center [401, 127] width 803 height 246
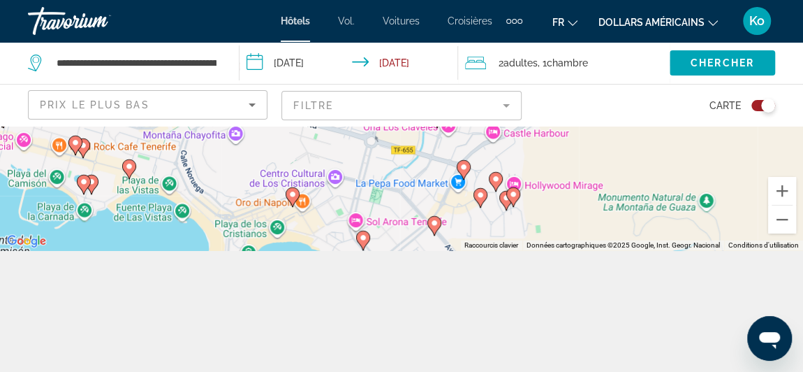
drag, startPoint x: 413, startPoint y: 237, endPoint x: 388, endPoint y: 27, distance: 211.1
click at [388, 27] on div "**********" at bounding box center [401, 64] width 803 height 372
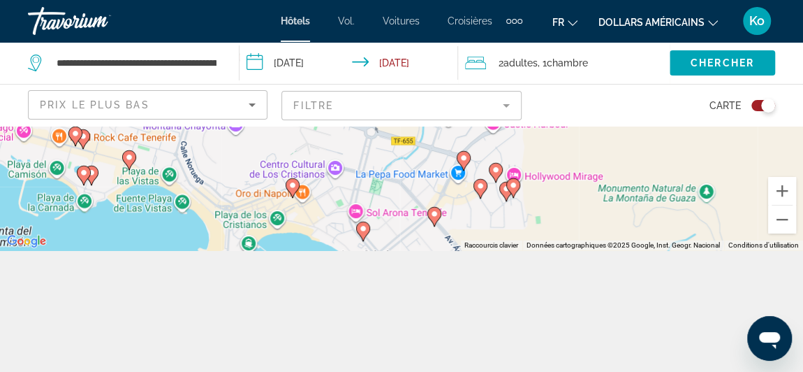
click at [355, 233] on div "Pour activer le glissement avec le clavier, appuyez sur Alt+Entrée. Une fois ce…" at bounding box center [401, 127] width 803 height 246
click at [362, 231] on image "Contenu principal" at bounding box center [363, 228] width 8 height 8
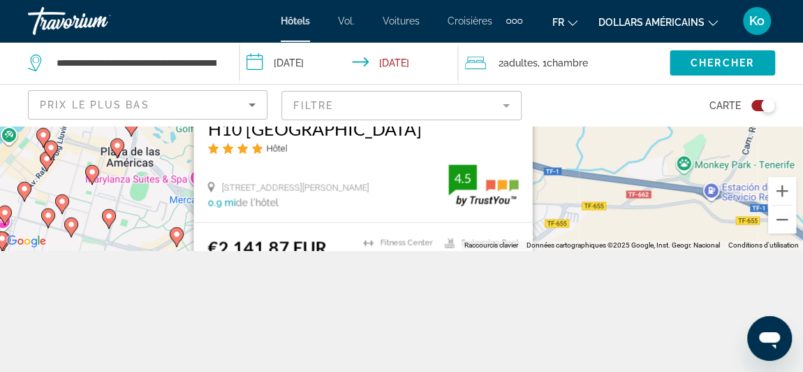
click at [163, 186] on div "Pour activer le glissement avec le clavier, appuyez sur Alt+Entrée. Une fois ce…" at bounding box center [401, 127] width 803 height 246
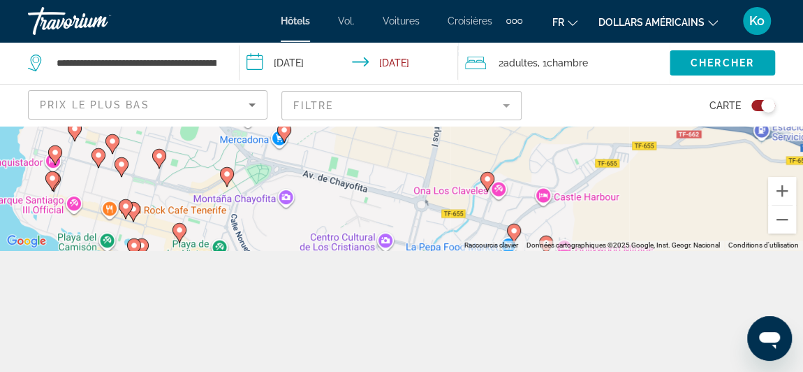
drag, startPoint x: 344, startPoint y: 197, endPoint x: 397, endPoint y: 132, distance: 83.9
click at [397, 132] on div "Pour activer le glissement avec le clavier, appuyez sur Alt+Entrée. Une fois ce…" at bounding box center [401, 127] width 803 height 246
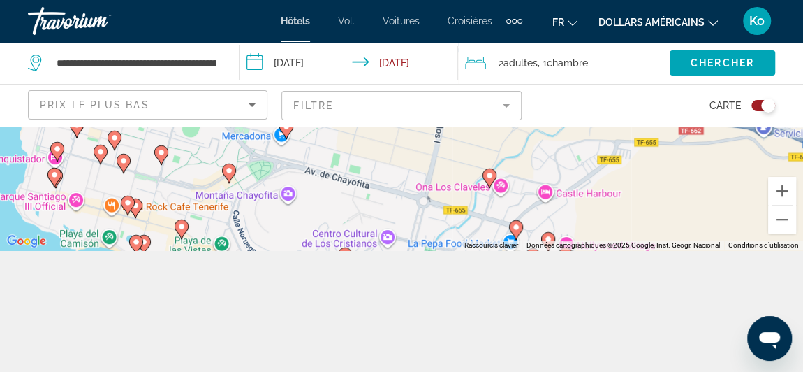
click at [288, 132] on icon "Contenu principal" at bounding box center [286, 129] width 13 height 18
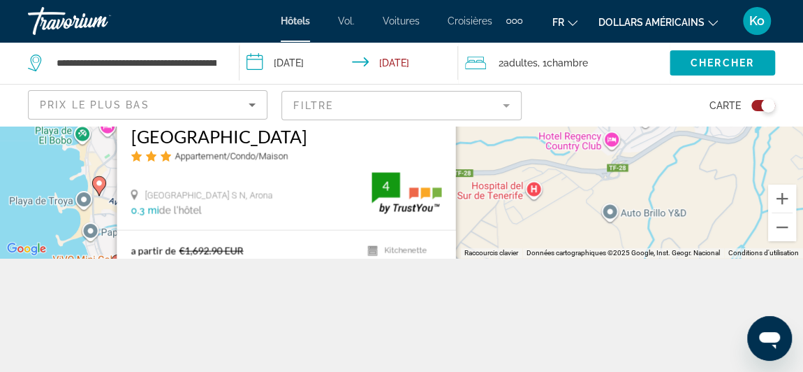
scroll to position [125, 0]
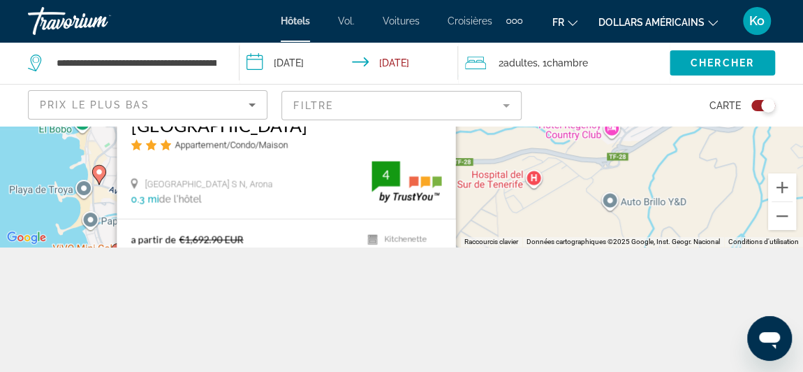
click at [95, 205] on div "Pour activer le glissement avec le clavier, appuyez sur Alt+Entrée. Une fois ce…" at bounding box center [401, 124] width 803 height 246
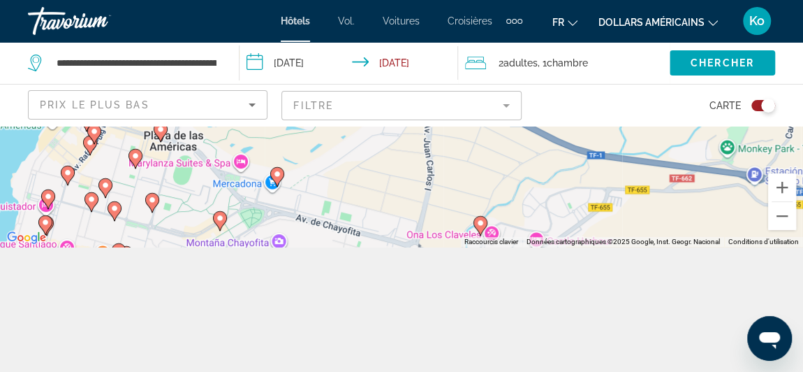
scroll to position [0, 0]
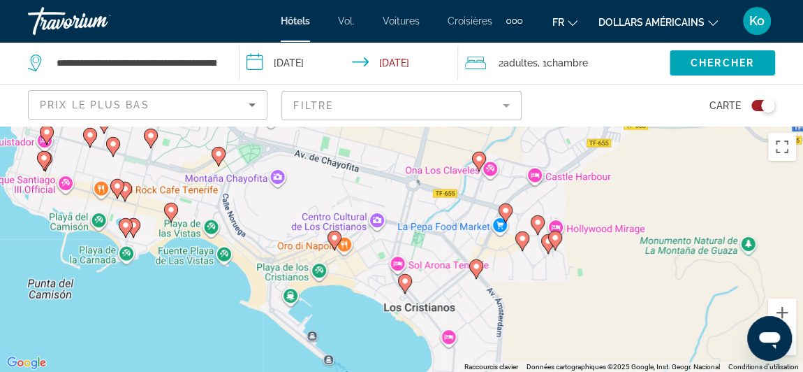
drag, startPoint x: 291, startPoint y: 207, endPoint x: 280, endPoint y: -41, distance: 248.8
click at [280, 0] on html "**********" at bounding box center [401, 186] width 803 height 372
click at [175, 212] on image "Contenu principal" at bounding box center [171, 209] width 8 height 8
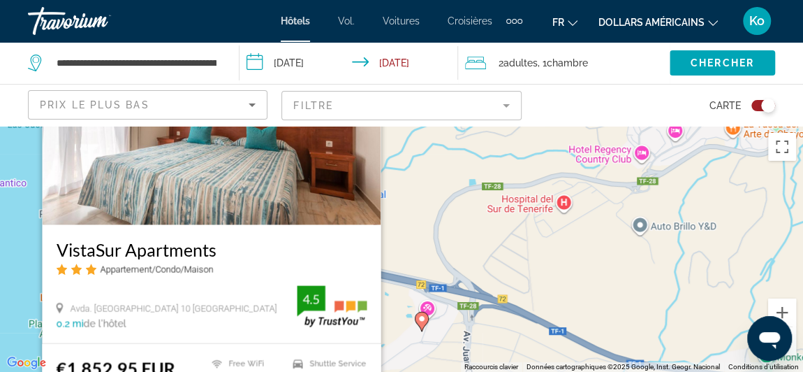
click at [409, 247] on div "Pour activer le glissement avec le clavier, appuyez sur Alt+Entrée. Une fois ce…" at bounding box center [401, 249] width 803 height 246
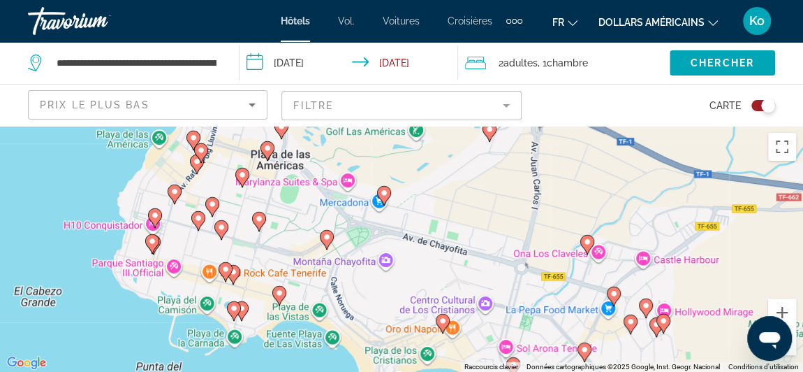
drag, startPoint x: 293, startPoint y: 351, endPoint x: 358, endPoint y: 160, distance: 202.3
click at [358, 160] on div "Pour activer le glissement avec le clavier, appuyez sur Alt+Entrée. Une fois ce…" at bounding box center [401, 249] width 803 height 246
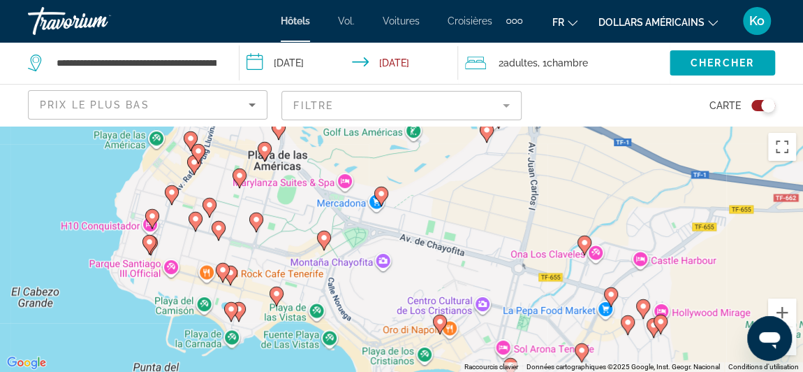
click at [240, 175] on image "Contenu principal" at bounding box center [239, 175] width 8 height 8
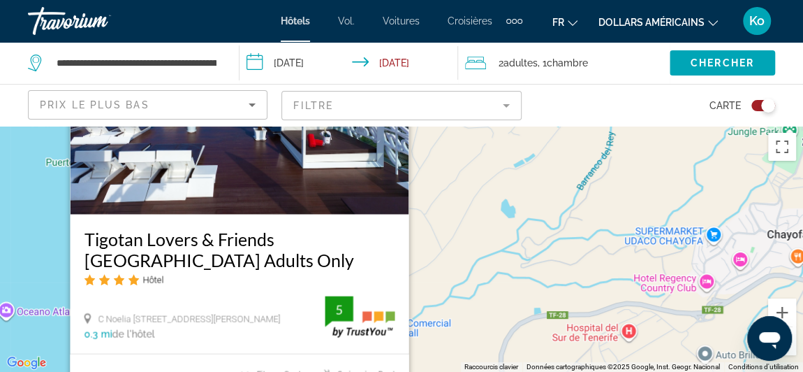
click at [433, 279] on div "Pour activer le glissement avec le clavier, appuyez sur Alt+Entrée. Une fois ce…" at bounding box center [401, 249] width 803 height 246
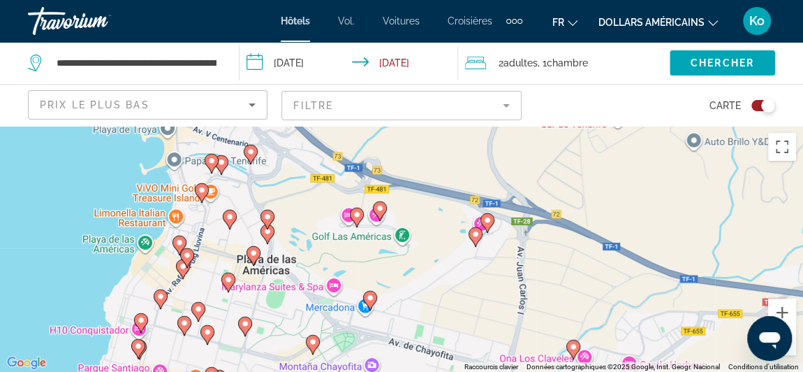
drag, startPoint x: 302, startPoint y: 345, endPoint x: 291, endPoint y: 124, distance: 221.7
click at [291, 126] on div "**********" at bounding box center [401, 312] width 803 height 372
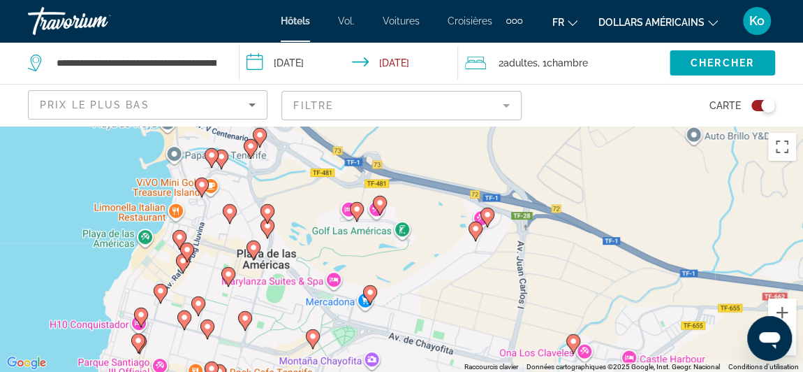
click at [179, 237] on image "Contenu principal" at bounding box center [179, 237] width 8 height 8
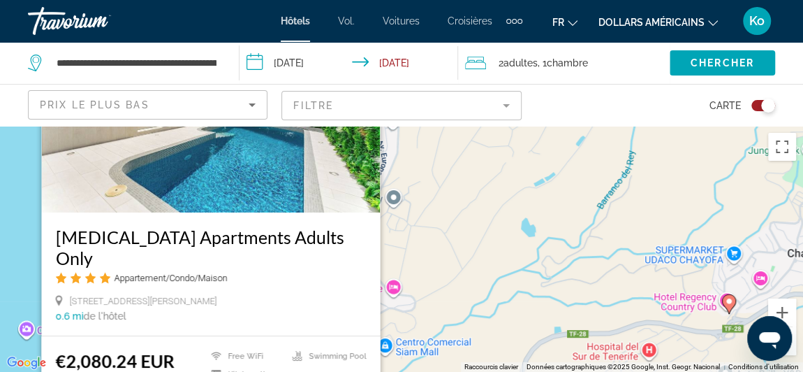
click at [392, 239] on div "Pour activer le glissement avec le clavier, appuyez sur Alt+Entrée. Une fois ce…" at bounding box center [401, 249] width 803 height 246
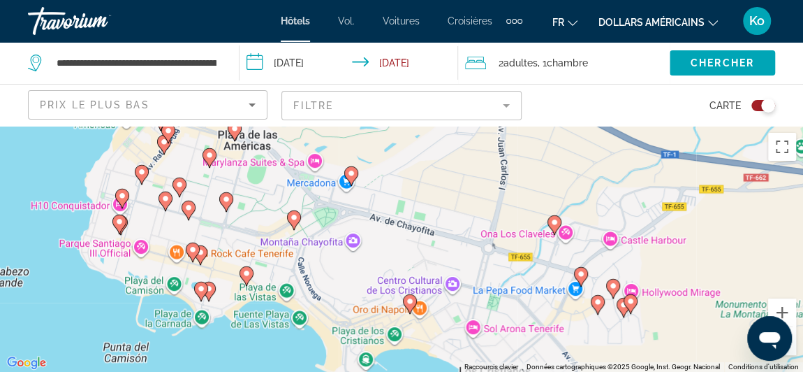
drag, startPoint x: 260, startPoint y: 311, endPoint x: 207, endPoint y: -56, distance: 370.5
click at [207, 0] on html "**********" at bounding box center [401, 186] width 803 height 372
click at [244, 277] on icon "Contenu principal" at bounding box center [246, 276] width 13 height 18
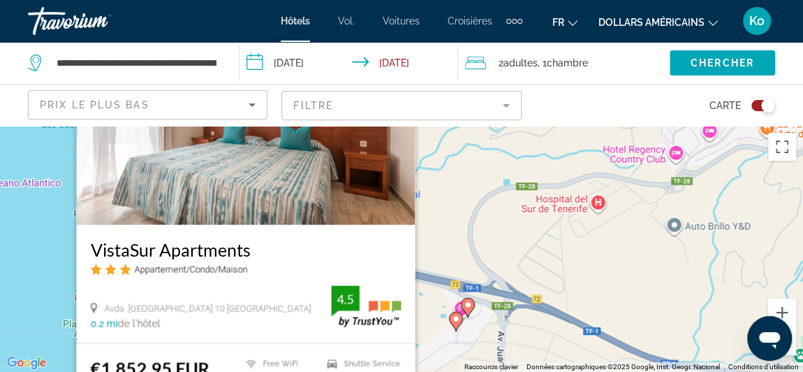
click at [61, 303] on div "Pour activer le glissement avec le clavier, appuyez sur Alt+Entrée. Une fois ce…" at bounding box center [401, 249] width 803 height 246
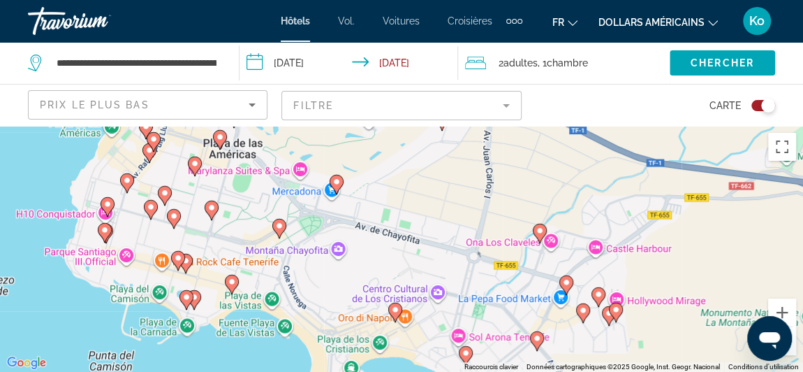
drag, startPoint x: 263, startPoint y: 326, endPoint x: 251, endPoint y: 117, distance: 209.2
click at [251, 126] on div "**********" at bounding box center [401, 312] width 803 height 372
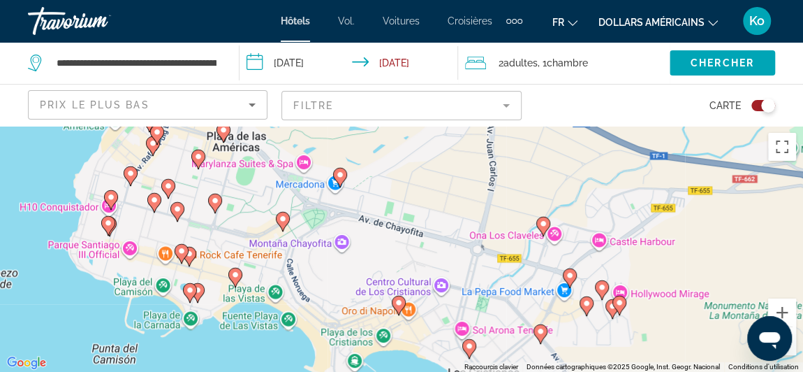
click at [182, 256] on icon "Contenu principal" at bounding box center [181, 253] width 13 height 18
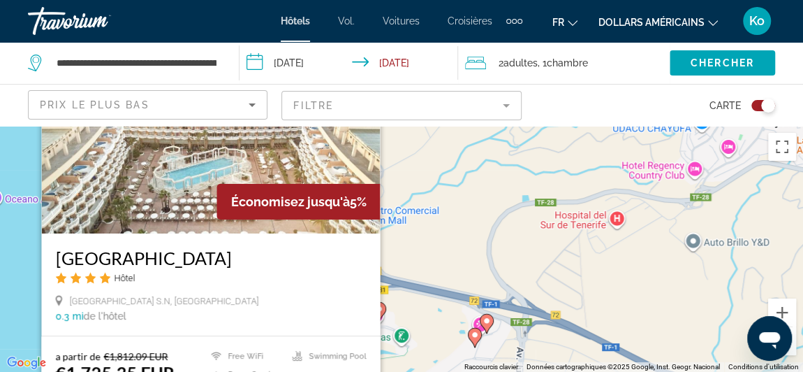
click at [383, 303] on icon "Contenu principal" at bounding box center [379, 311] width 13 height 18
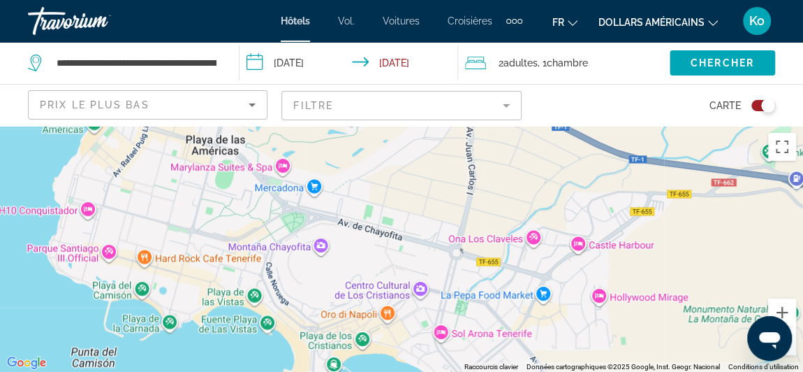
drag, startPoint x: 300, startPoint y: 338, endPoint x: 247, endPoint y: -56, distance: 397.5
click at [247, 0] on html "**********" at bounding box center [401, 186] width 803 height 372
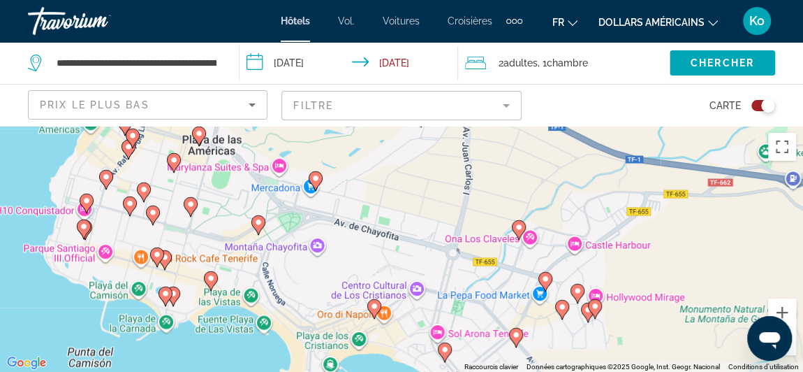
click at [86, 230] on icon "Contenu principal" at bounding box center [84, 229] width 13 height 18
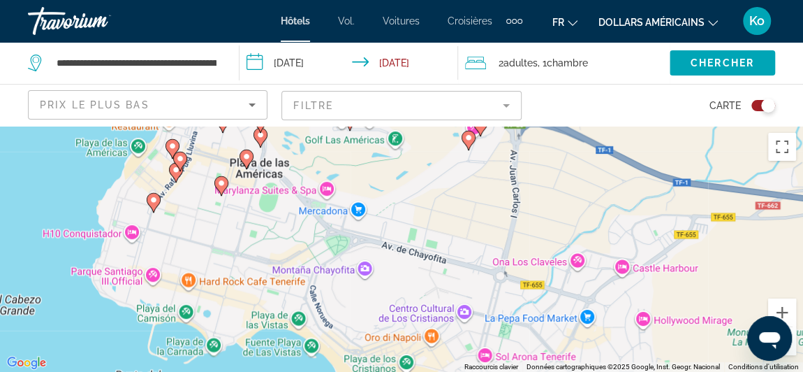
drag, startPoint x: 263, startPoint y: 314, endPoint x: 168, endPoint y: 63, distance: 268.1
click at [168, 126] on div "**********" at bounding box center [401, 312] width 803 height 372
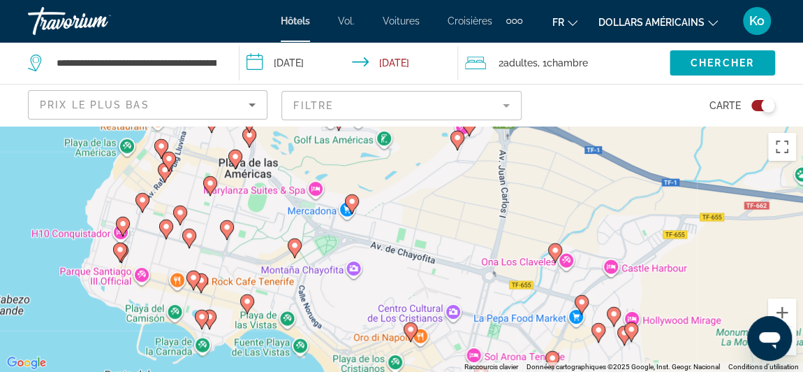
click at [203, 283] on image "Contenu principal" at bounding box center [201, 280] width 8 height 8
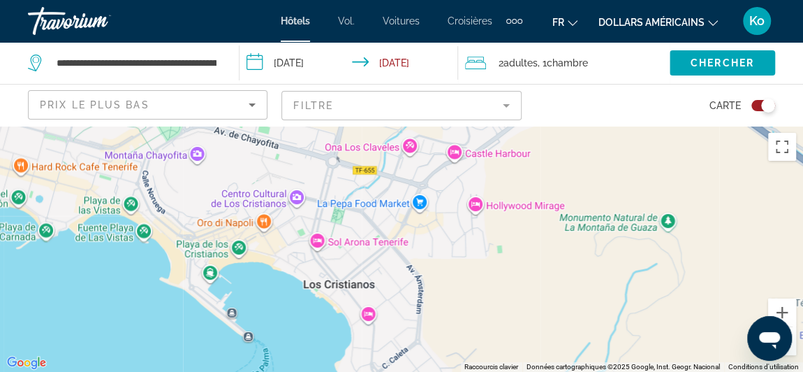
drag, startPoint x: 295, startPoint y: 325, endPoint x: 126, endPoint y: 0, distance: 366.7
click at [126, 0] on div "**********" at bounding box center [401, 186] width 803 height 372
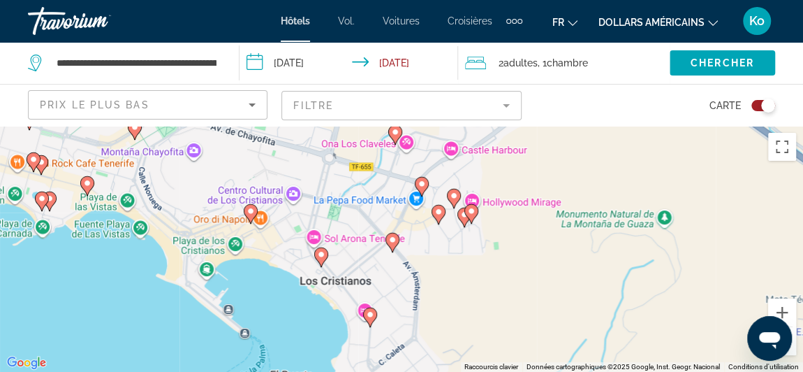
click at [463, 217] on image "Contenu principal" at bounding box center [464, 214] width 8 height 8
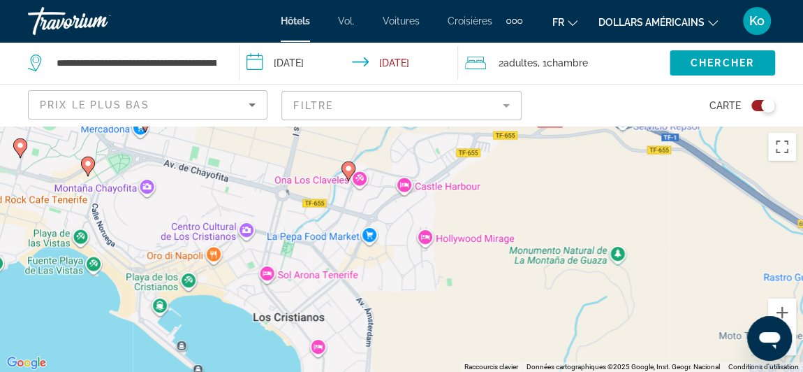
drag, startPoint x: 398, startPoint y: 348, endPoint x: 348, endPoint y: 103, distance: 250.1
click at [348, 126] on div "**********" at bounding box center [401, 312] width 803 height 372
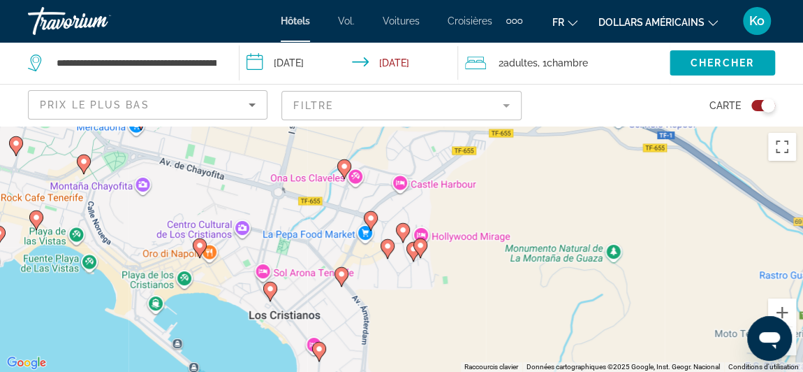
click at [386, 254] on icon "Contenu principal" at bounding box center [388, 249] width 14 height 20
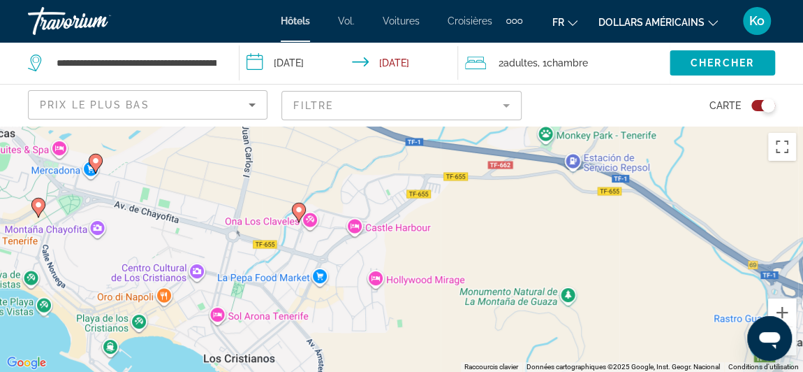
drag, startPoint x: 342, startPoint y: 323, endPoint x: 300, endPoint y: 91, distance: 234.9
click at [300, 126] on div "**********" at bounding box center [401, 312] width 803 height 372
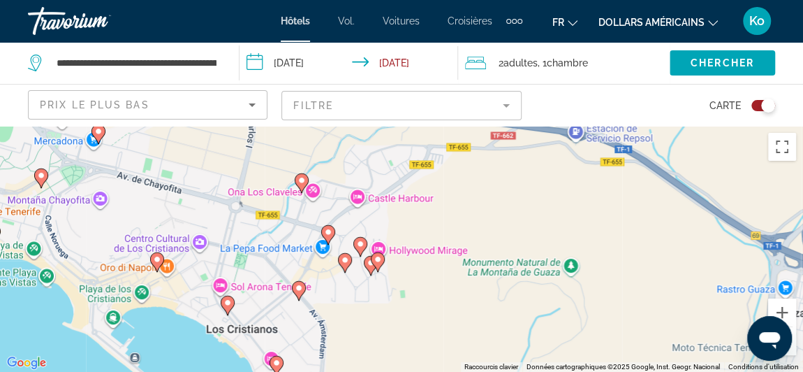
click at [328, 237] on icon "Contenu principal" at bounding box center [328, 235] width 13 height 18
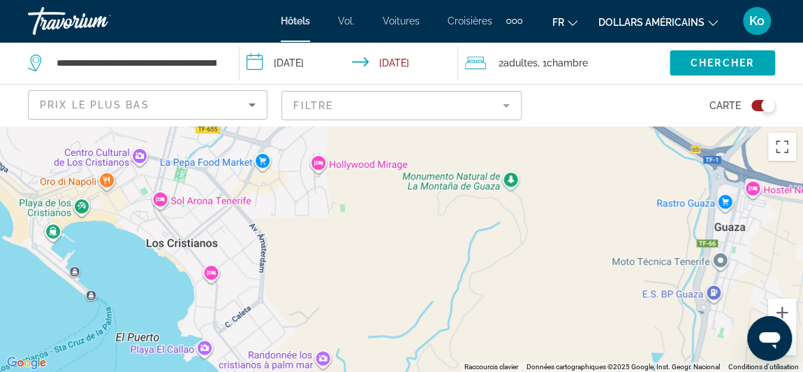
drag, startPoint x: 386, startPoint y: 307, endPoint x: 325, endPoint y: -33, distance: 345.4
click at [325, 0] on html "**********" at bounding box center [401, 186] width 803 height 372
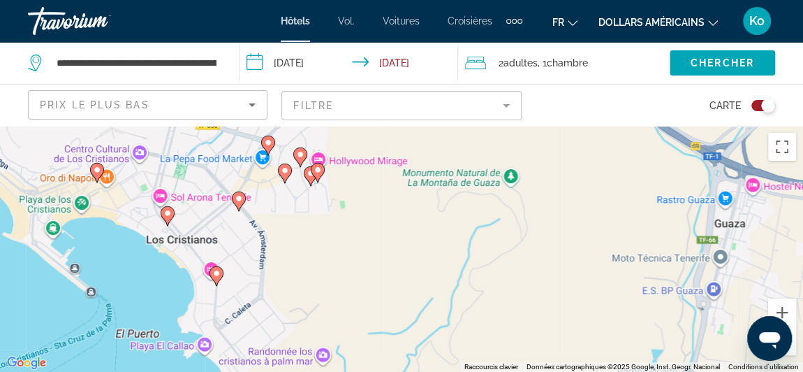
click at [221, 279] on gmp-advanced-marker "Contenu principal" at bounding box center [217, 275] width 14 height 21
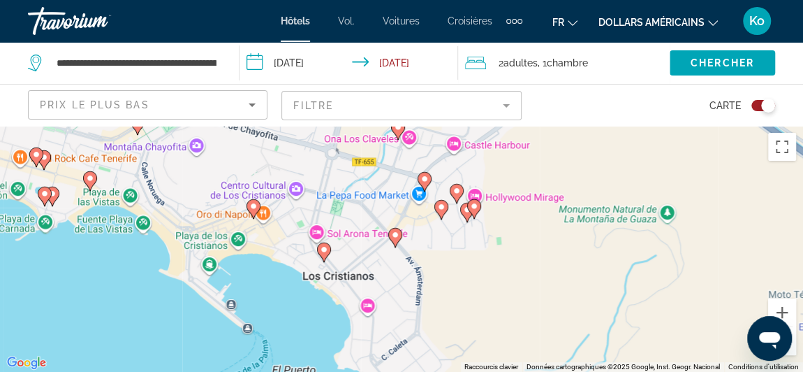
drag, startPoint x: 180, startPoint y: 318, endPoint x: 337, endPoint y: 142, distance: 236.5
click at [337, 142] on div "Pour activer le glissement avec le clavier, appuyez sur Alt+Entrée. Une fois ce…" at bounding box center [401, 249] width 803 height 246
click at [254, 206] on image "Contenu principal" at bounding box center [253, 206] width 8 height 8
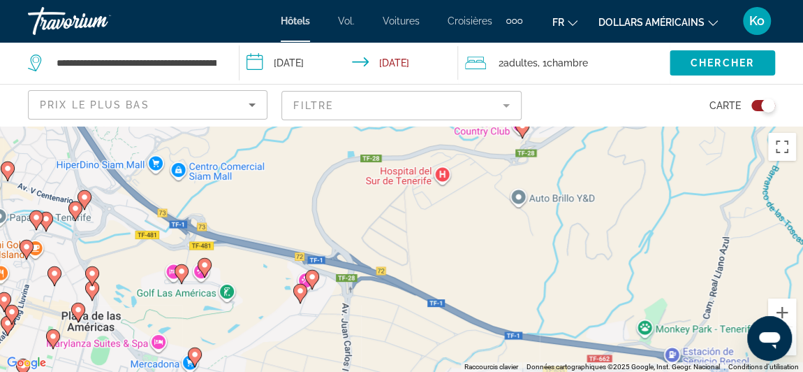
click at [764, 110] on div "Toggle map" at bounding box center [768, 105] width 14 height 14
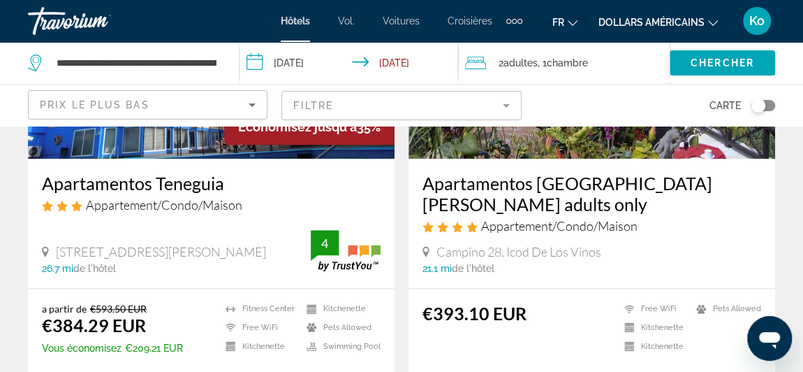
scroll to position [763, 0]
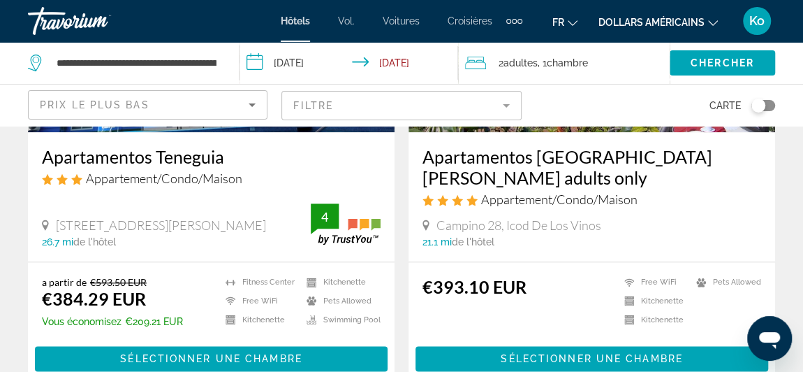
click at [189, 111] on div "Prix ​​le plus bas" at bounding box center [144, 104] width 209 height 17
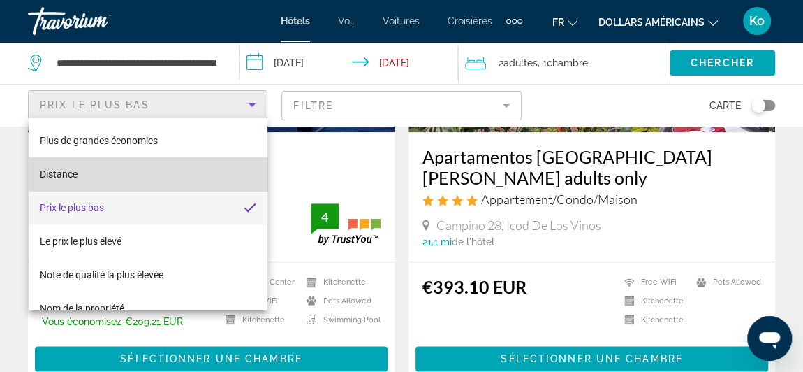
click at [158, 177] on mat-option "Distance" at bounding box center [148, 174] width 239 height 34
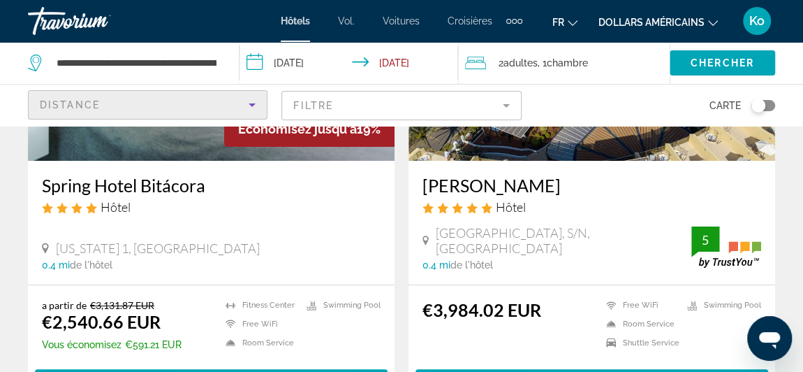
scroll to position [3037, 0]
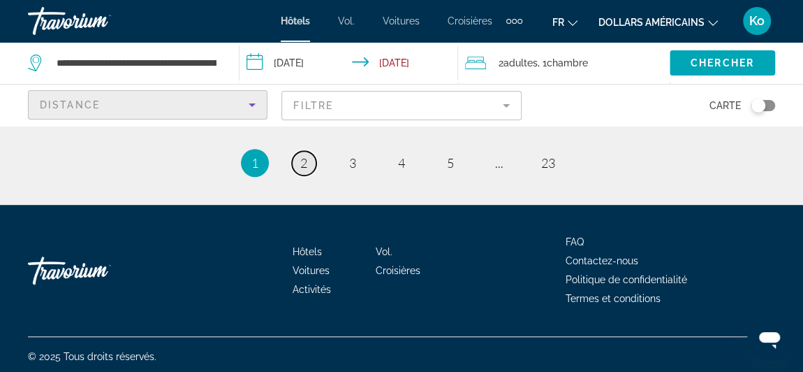
click at [309, 151] on link "page 2" at bounding box center [304, 163] width 24 height 24
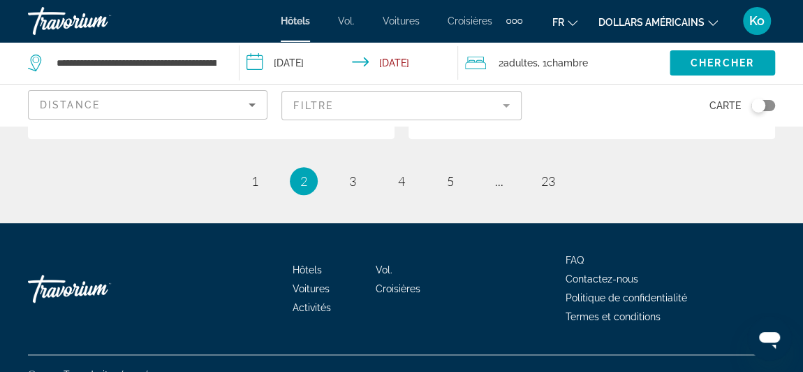
scroll to position [3023, 0]
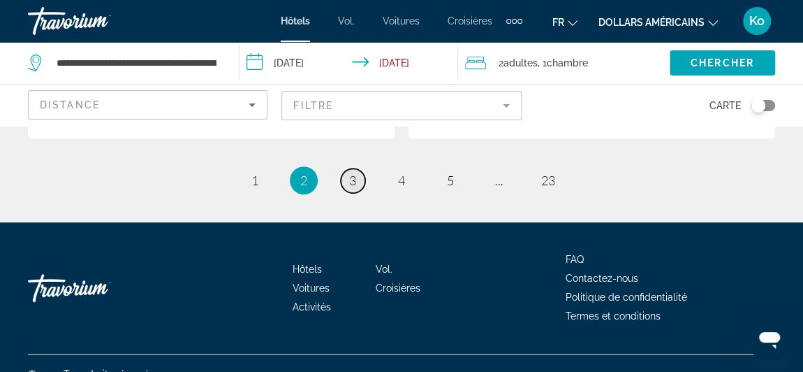
click at [360, 168] on link "page 3" at bounding box center [353, 180] width 24 height 24
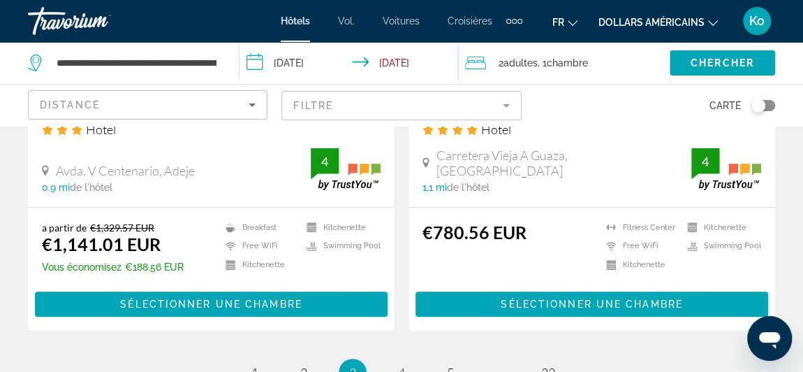
scroll to position [2814, 0]
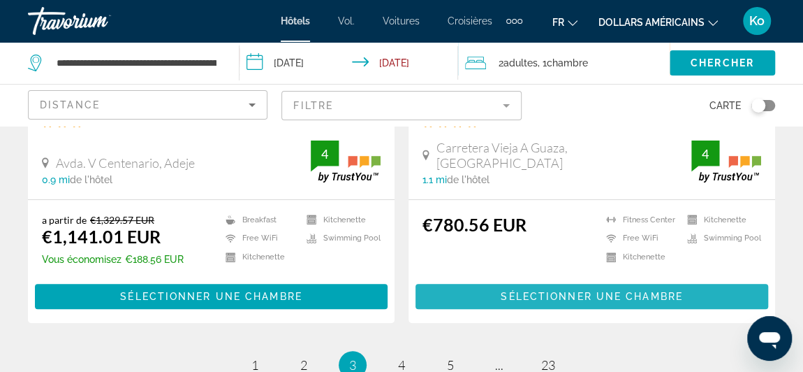
click at [618, 302] on span "Sélectionner une chambre" at bounding box center [592, 296] width 182 height 11
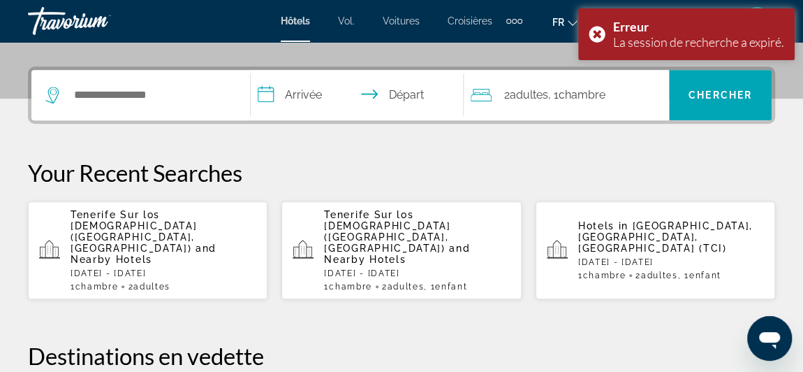
scroll to position [353, 0]
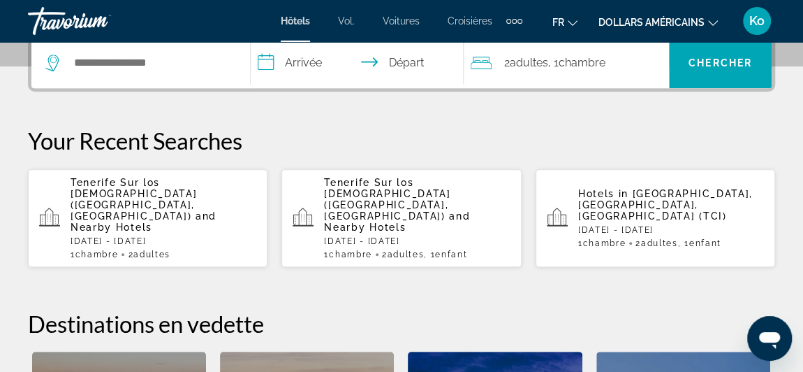
click at [190, 191] on span "Tenerife Sur los [DEMOGRAPHIC_DATA] ([GEOGRAPHIC_DATA], [GEOGRAPHIC_DATA])" at bounding box center [134, 199] width 126 height 45
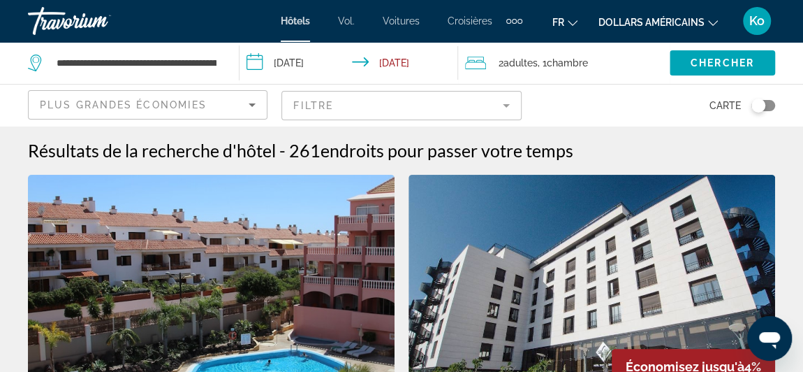
click at [538, 100] on div "Carte" at bounding box center [656, 105] width 240 height 41
click at [515, 103] on mat-form-field "Filtre" at bounding box center [401, 105] width 240 height 29
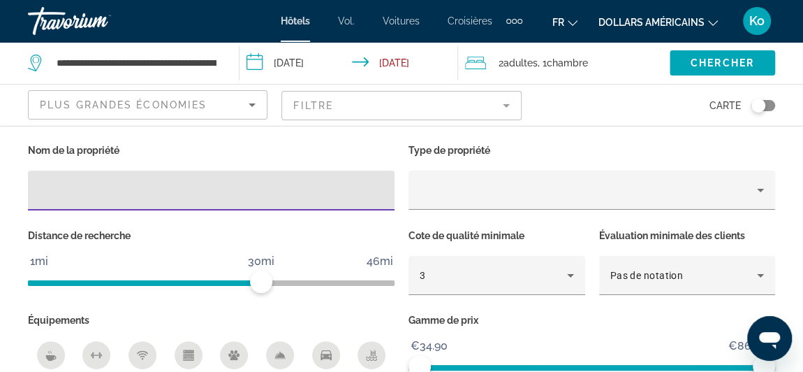
click at [256, 182] on input "Hotel Filters" at bounding box center [211, 190] width 344 height 17
type input "**********"
click at [462, 365] on span "ngx-slider" at bounding box center [592, 368] width 344 height 6
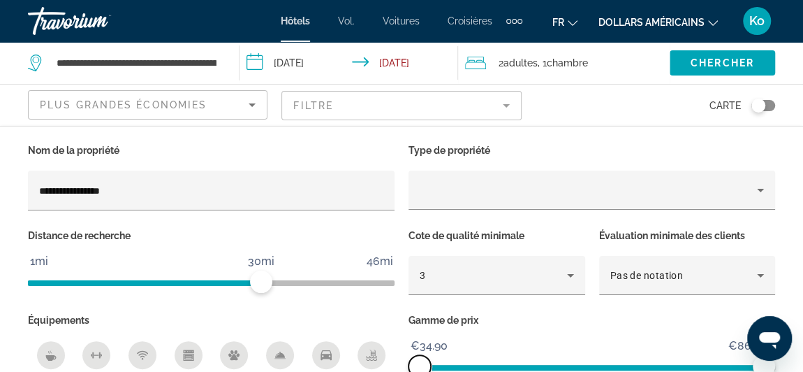
drag, startPoint x: 457, startPoint y: 367, endPoint x: 386, endPoint y: 369, distance: 72.0
click at [386, 369] on div "**********" at bounding box center [401, 265] width 761 height 251
click at [370, 105] on mat-form-field "Filtre" at bounding box center [401, 105] width 240 height 29
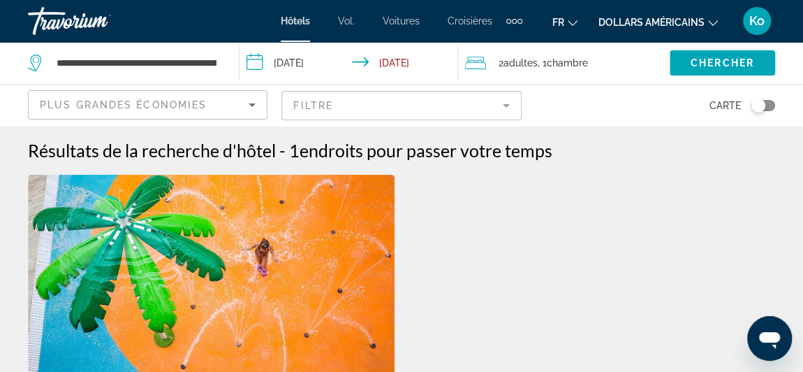
scroll to position [230, 0]
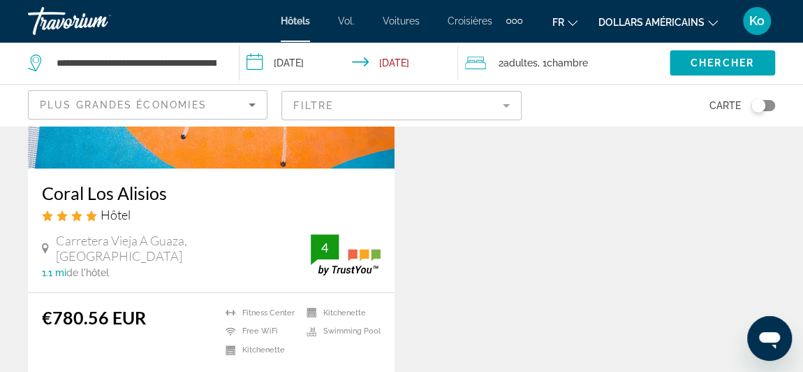
click at [283, 169] on div "Coral Los Alisios Hôtel Carretera Vieja A Guaza, Arona 1.1 mi de l'hôtel 4" at bounding box center [211, 230] width 367 height 124
click at [248, 141] on img "Contenu principal" at bounding box center [211, 56] width 367 height 223
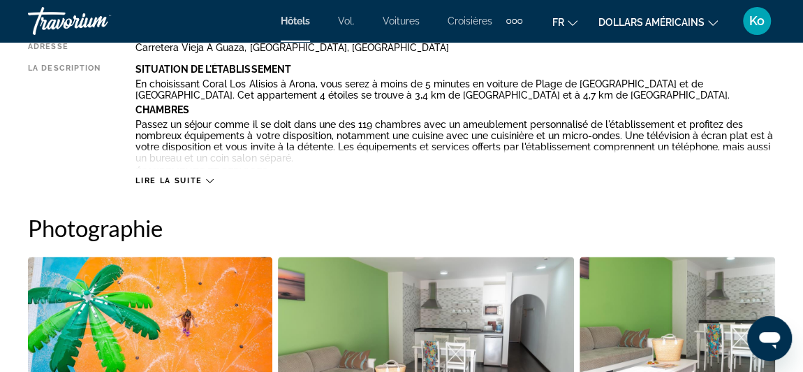
scroll to position [797, 0]
click at [199, 177] on span "Lire la suite" at bounding box center [168, 180] width 66 height 9
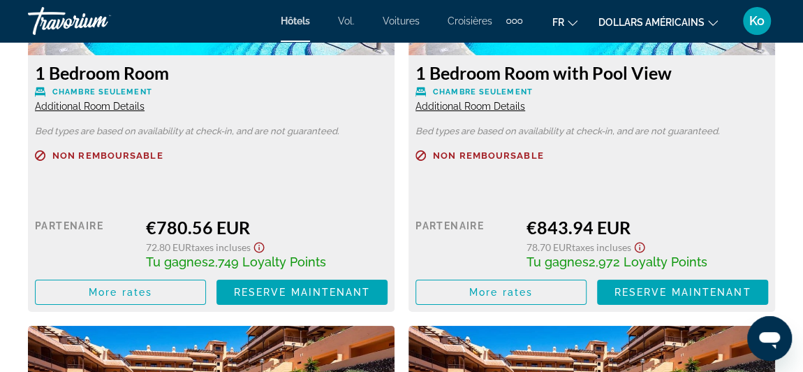
scroll to position [2527, 0]
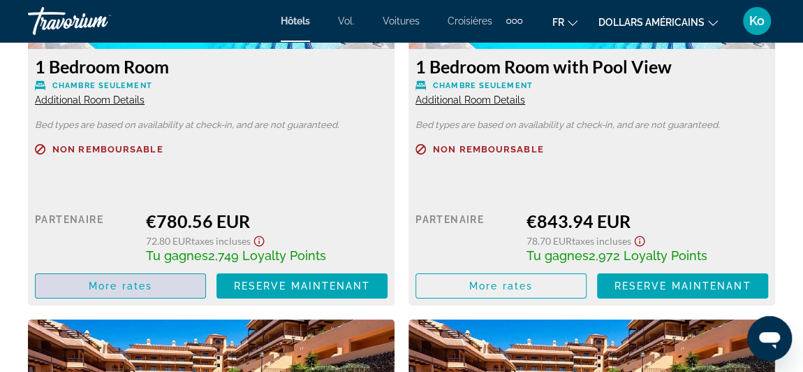
click at [166, 273] on span "Contenu principal" at bounding box center [121, 286] width 170 height 34
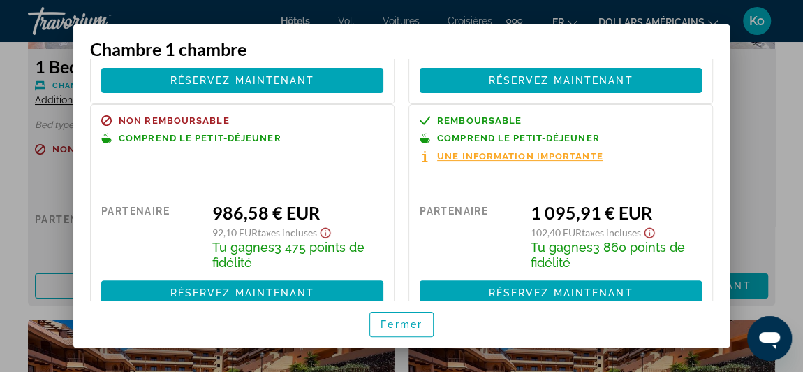
scroll to position [224, 0]
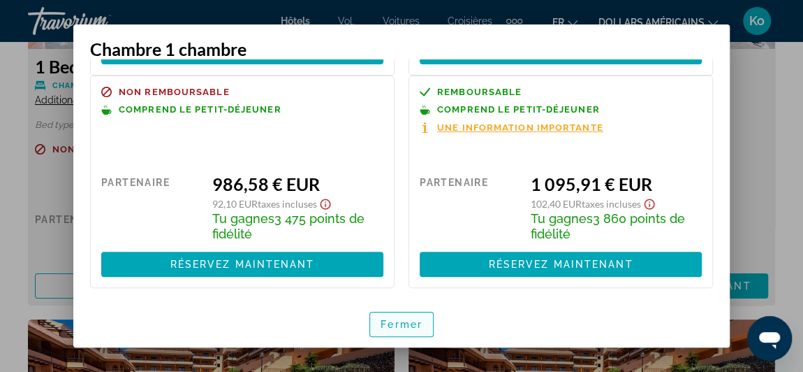
click at [408, 318] on font "Fermer" at bounding box center [402, 323] width 42 height 11
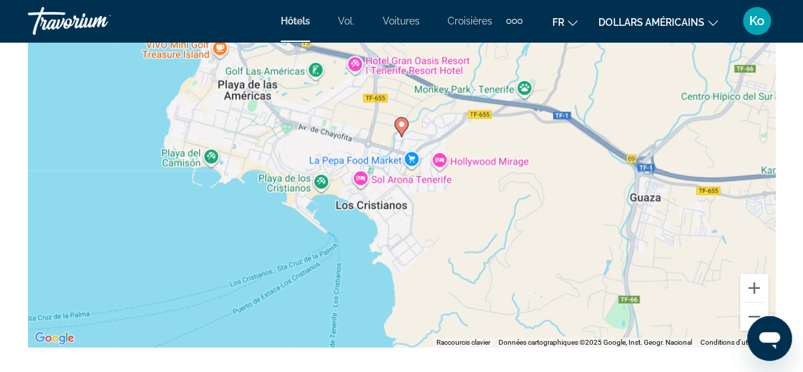
scroll to position [1904, 0]
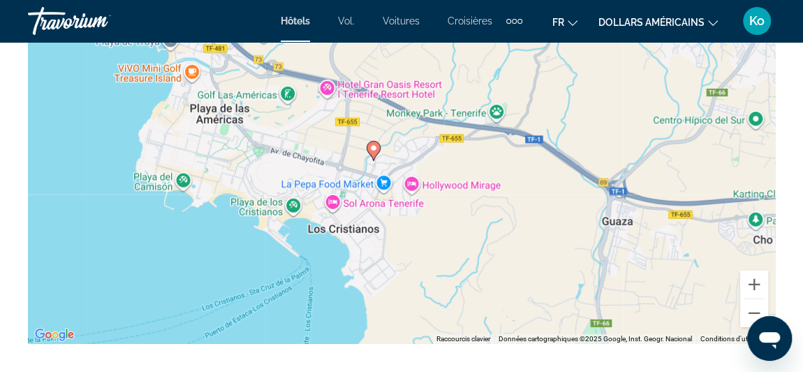
drag, startPoint x: 392, startPoint y: 142, endPoint x: 364, endPoint y: 170, distance: 39.0
click at [364, 170] on div "Pour activer le glissement avec le clavier, appuyez sur Alt+Entrée. Une fois ce…" at bounding box center [401, 134] width 747 height 419
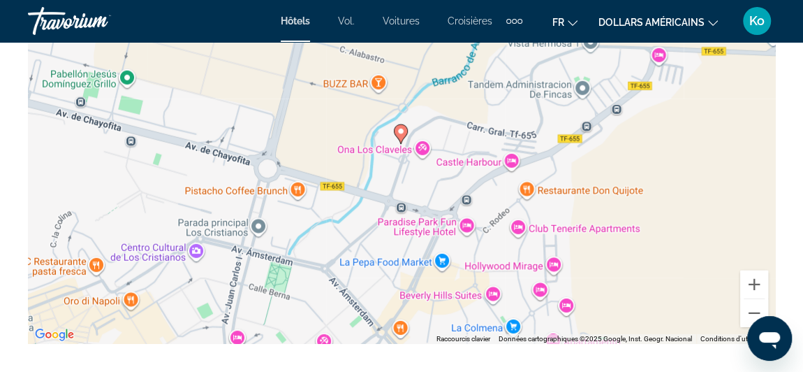
click at [364, 170] on div "Pour activer le glissement avec le clavier, appuyez sur Alt+Entrée. Une fois ce…" at bounding box center [401, 134] width 747 height 419
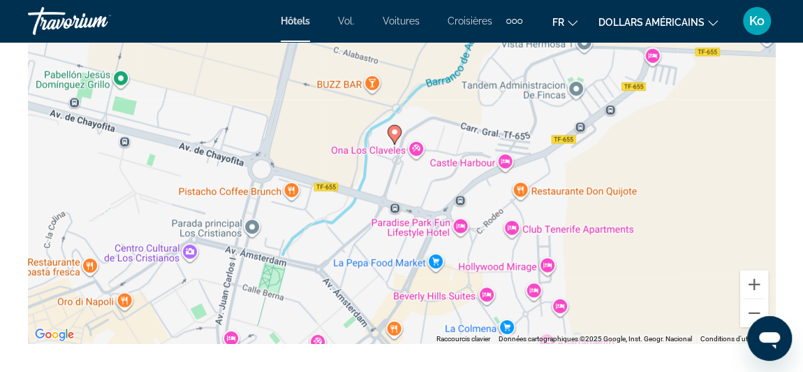
drag, startPoint x: 353, startPoint y: 228, endPoint x: 346, endPoint y: 219, distance: 11.4
click at [346, 219] on div "Pour activer le glissement avec le clavier, appuyez sur Alt+Entrée. Une fois ce…" at bounding box center [401, 134] width 747 height 419
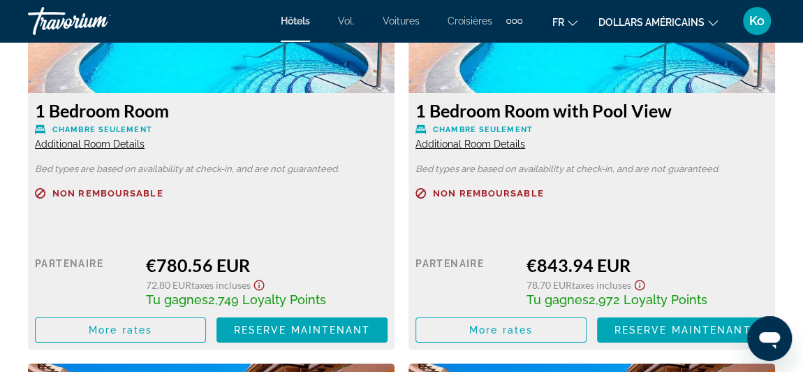
scroll to position [2482, 0]
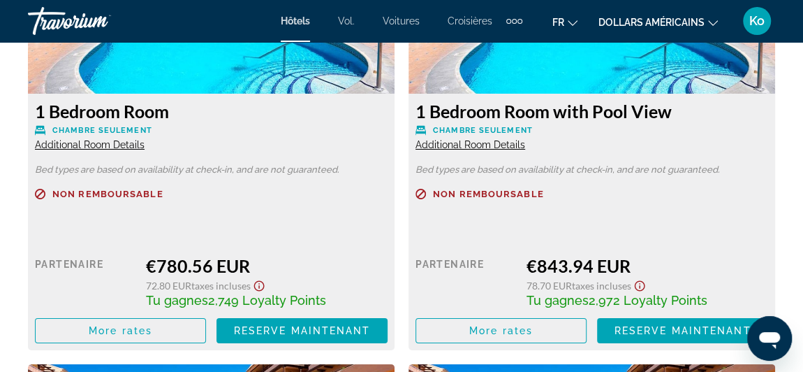
click at [87, 142] on span "Additional Room Details" at bounding box center [90, 144] width 110 height 11
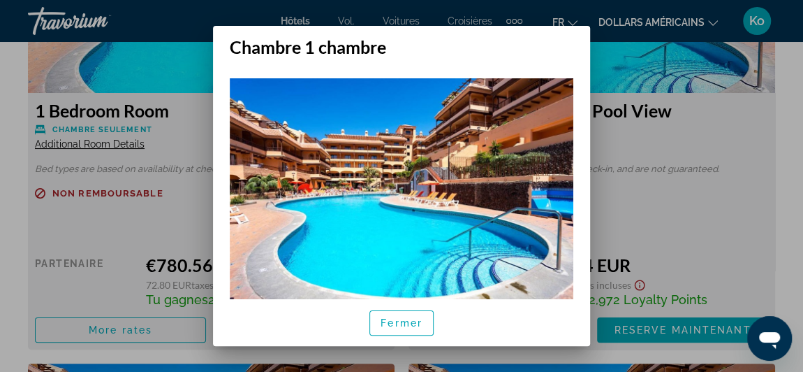
scroll to position [49, 0]
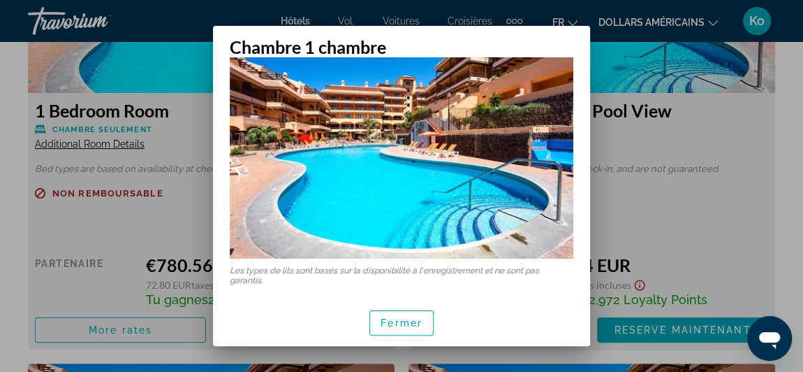
click at [388, 303] on div "Fermer" at bounding box center [401, 322] width 377 height 47
click at [388, 309] on span "button" at bounding box center [401, 323] width 63 height 34
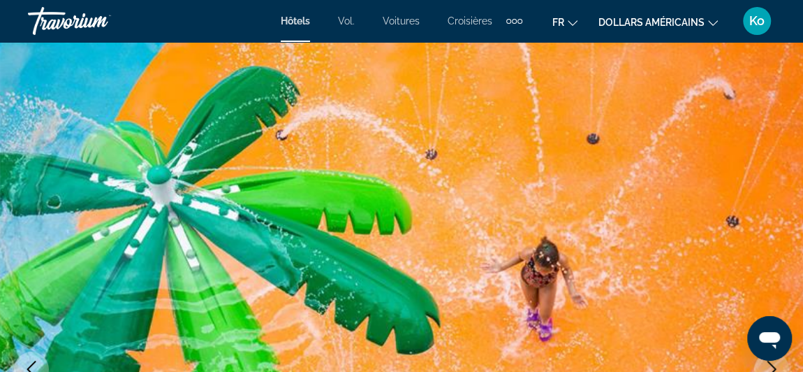
scroll to position [0, 0]
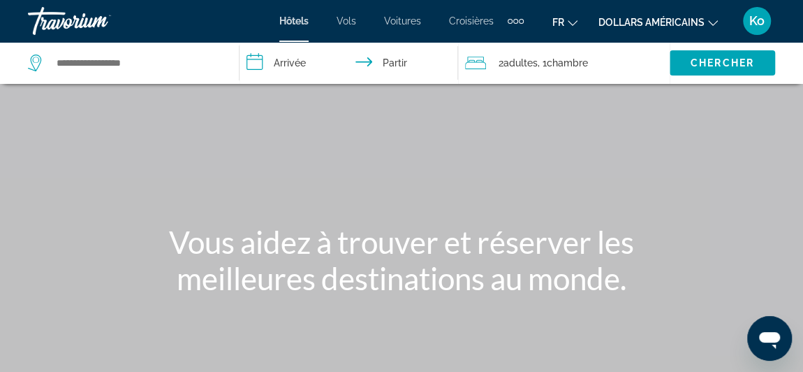
click at [516, 66] on font "adultes" at bounding box center [521, 62] width 34 height 11
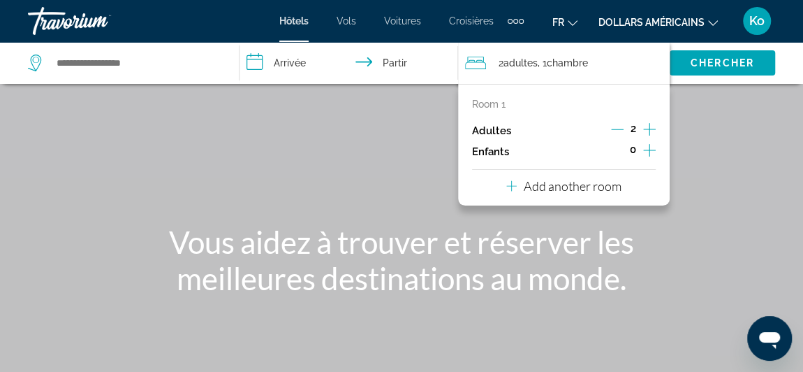
click at [649, 151] on icon "Increment children" at bounding box center [649, 150] width 13 height 13
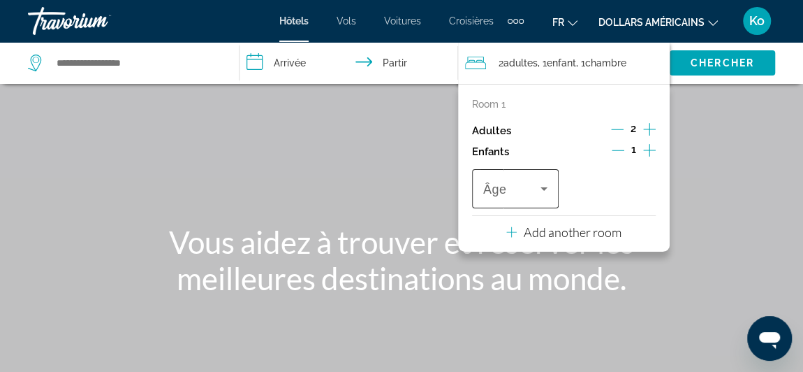
click at [526, 184] on span "Travelers: 2 adults, 1 child" at bounding box center [511, 188] width 57 height 17
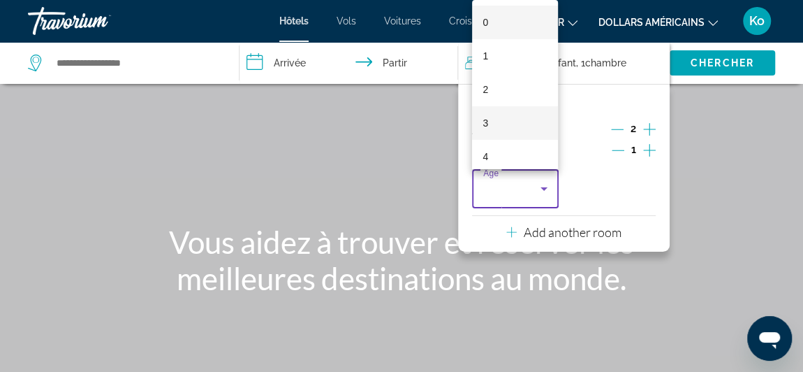
click at [504, 114] on mat-option "3" at bounding box center [515, 123] width 87 height 34
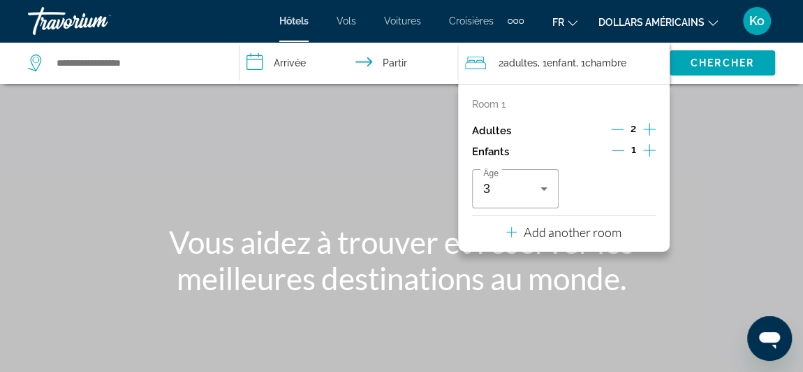
click at [311, 62] on input "**********" at bounding box center [352, 65] width 224 height 46
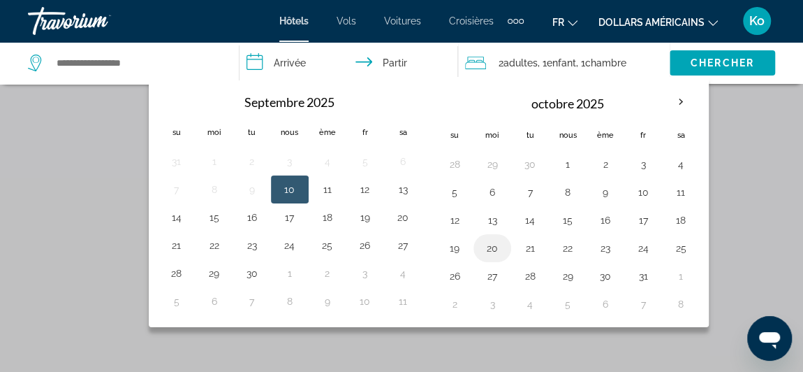
click at [493, 241] on button "20" at bounding box center [492, 248] width 22 height 20
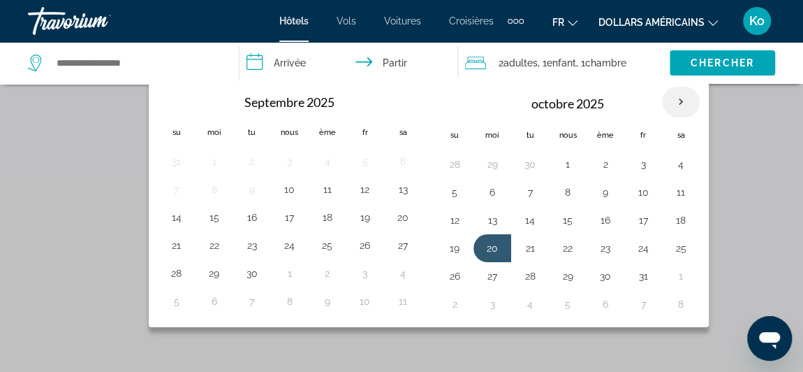
click at [664, 98] on th "Mois prochain" at bounding box center [681, 102] width 38 height 31
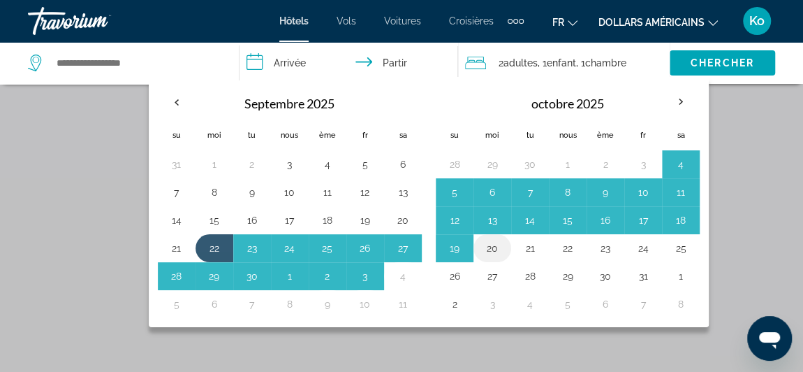
click at [488, 247] on button "20" at bounding box center [492, 248] width 22 height 20
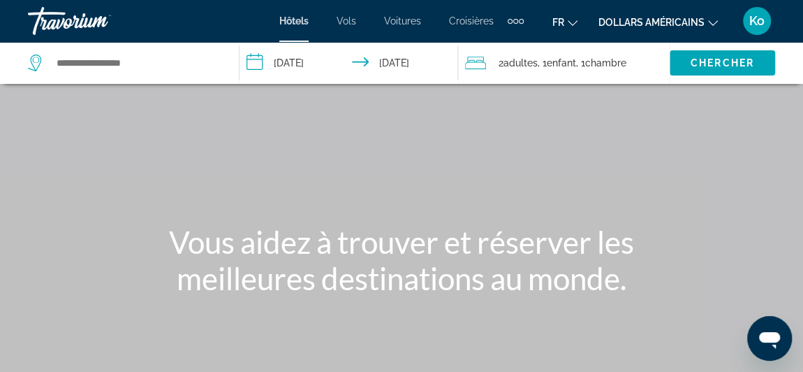
click at [353, 57] on input "**********" at bounding box center [352, 65] width 224 height 46
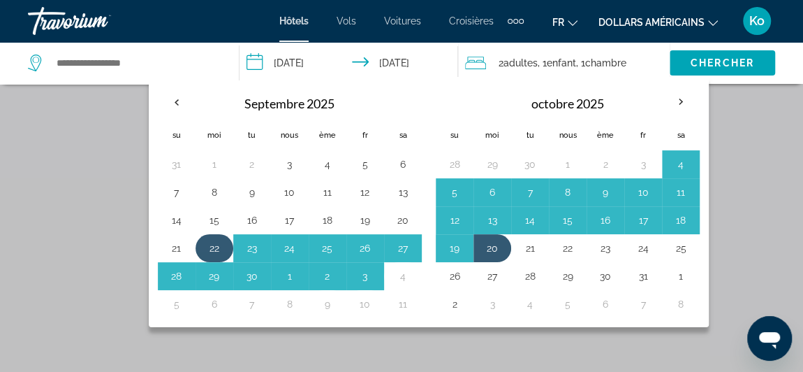
click at [209, 244] on button "22" at bounding box center [214, 248] width 22 height 20
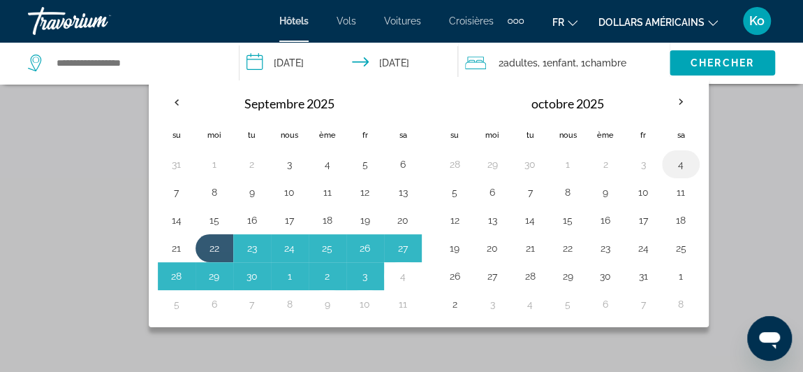
click at [678, 159] on button "4" at bounding box center [681, 164] width 22 height 20
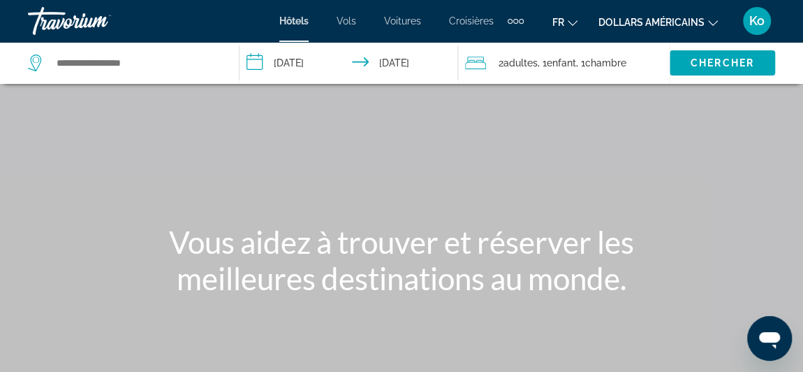
click at [378, 64] on input "**********" at bounding box center [352, 65] width 224 height 46
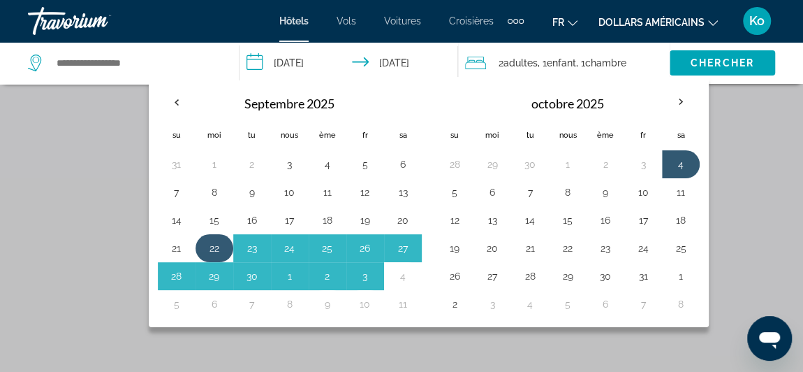
click at [214, 242] on button "22" at bounding box center [214, 248] width 22 height 20
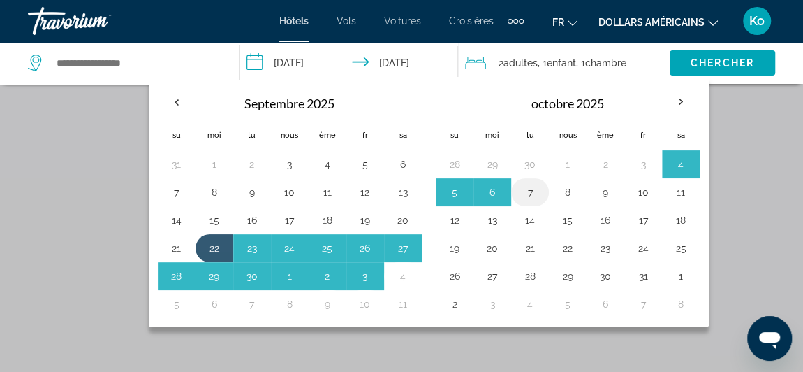
click at [530, 189] on button "7" at bounding box center [530, 192] width 22 height 20
type input "**********"
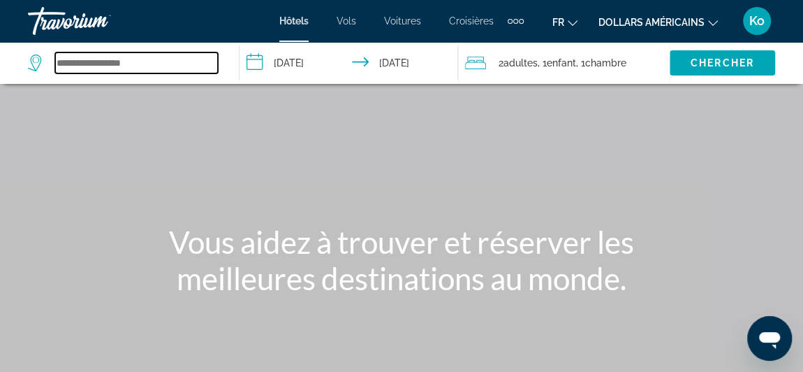
click at [62, 72] on input "Widget de recherche" at bounding box center [136, 62] width 163 height 21
click at [91, 65] on input "Widget de recherche" at bounding box center [136, 62] width 163 height 21
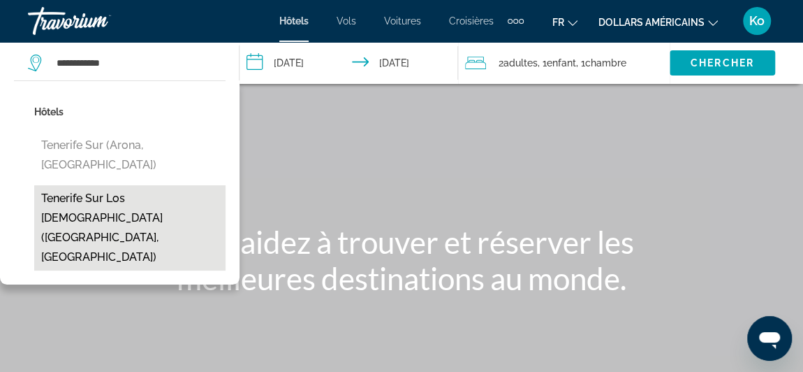
click at [156, 189] on button "Tenerife Sur los [DEMOGRAPHIC_DATA] ([GEOGRAPHIC_DATA], [GEOGRAPHIC_DATA])" at bounding box center [129, 227] width 191 height 85
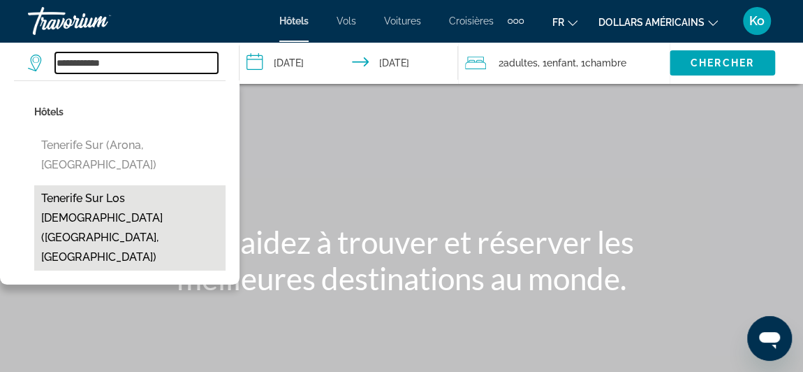
type input "**********"
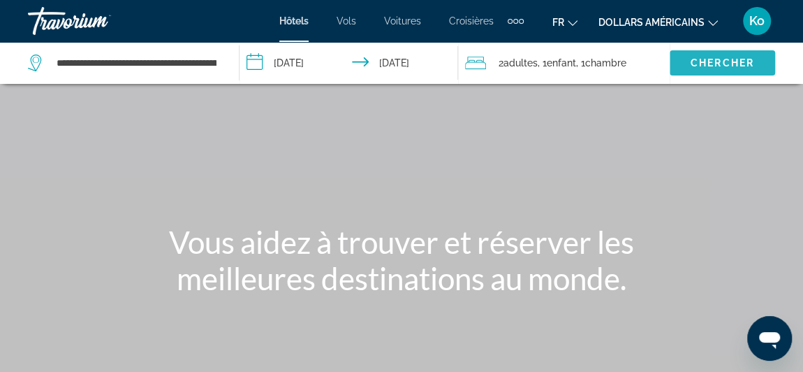
click at [694, 57] on font "Chercher" at bounding box center [723, 62] width 64 height 11
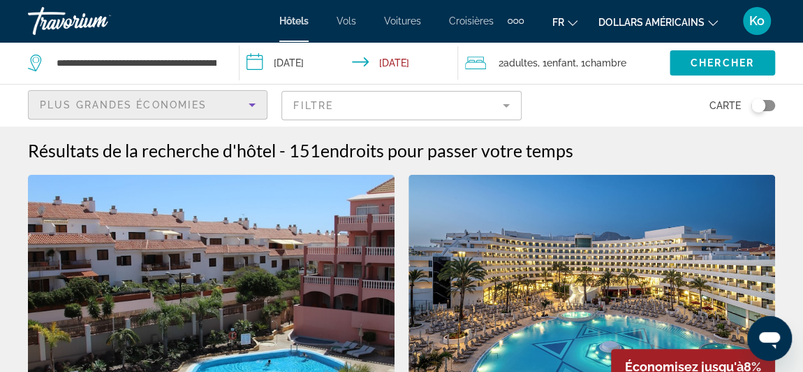
click at [244, 103] on icon "Sort by" at bounding box center [252, 104] width 17 height 17
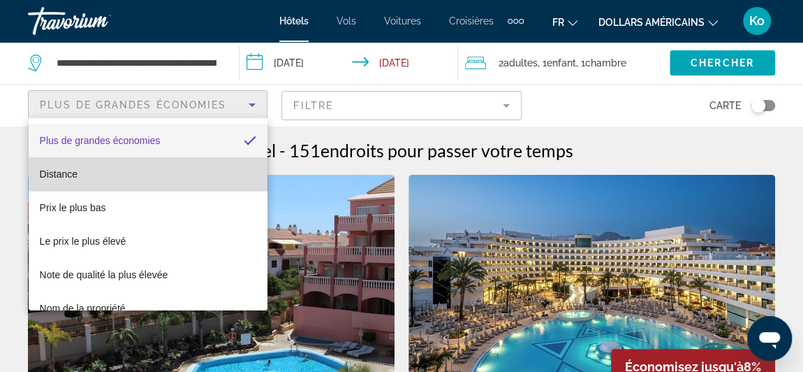
click at [185, 181] on mat-option "Distance" at bounding box center [148, 174] width 239 height 34
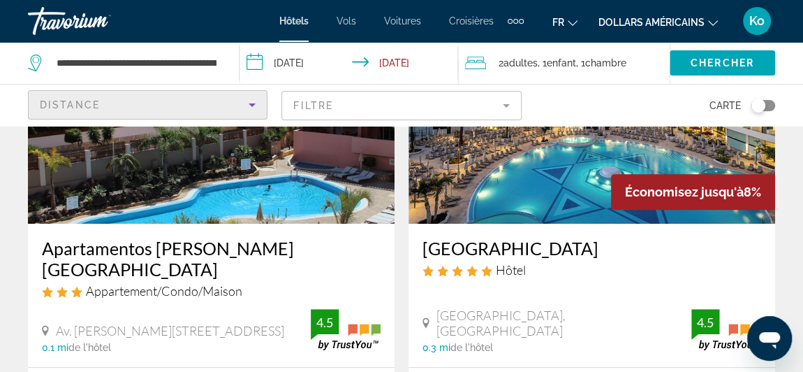
scroll to position [207, 0]
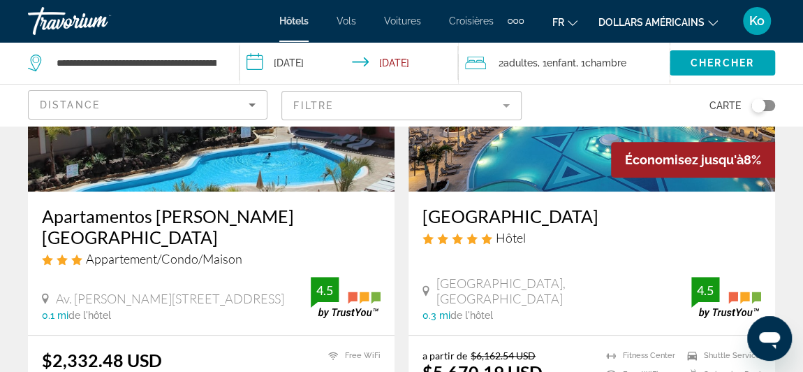
click at [666, 14] on button "dollars américains USD ($) MXN ([GEOGRAPHIC_DATA]$) CAD ($ CA) GBP (£) EUR (€) …" at bounding box center [658, 22] width 119 height 20
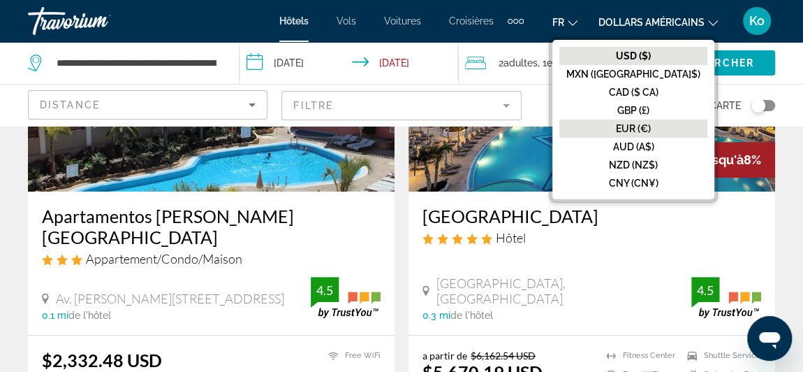
click at [649, 119] on button "EUR (€)" at bounding box center [633, 128] width 148 height 18
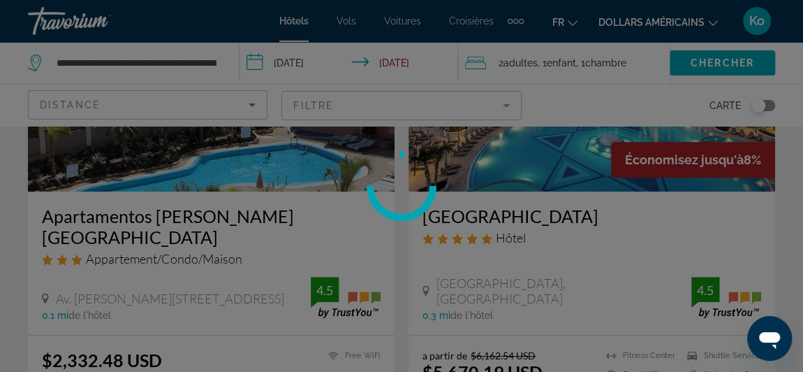
scroll to position [67, 0]
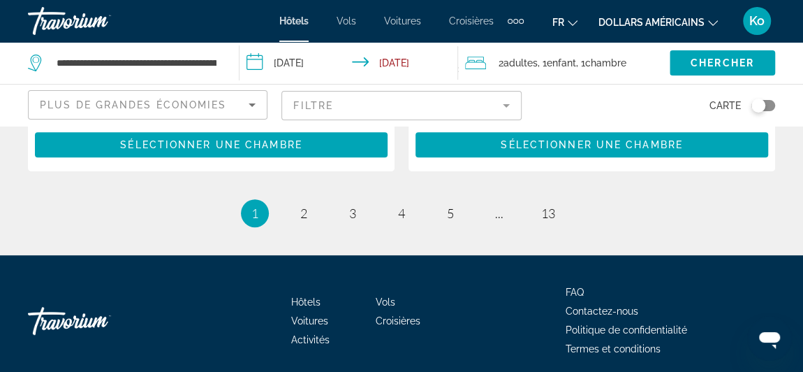
scroll to position [3008, 0]
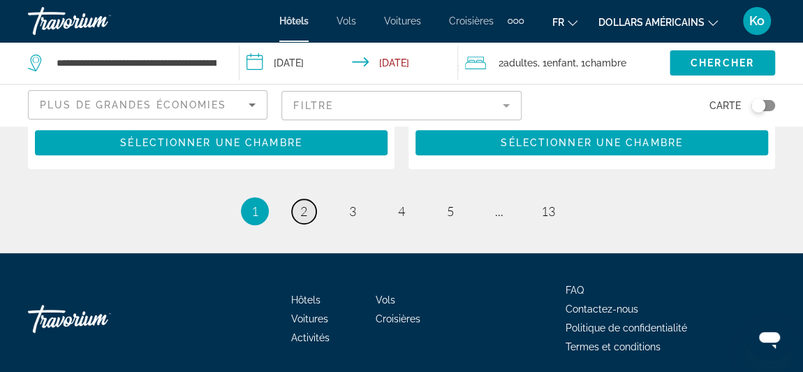
click at [306, 203] on span "2" at bounding box center [303, 210] width 7 height 15
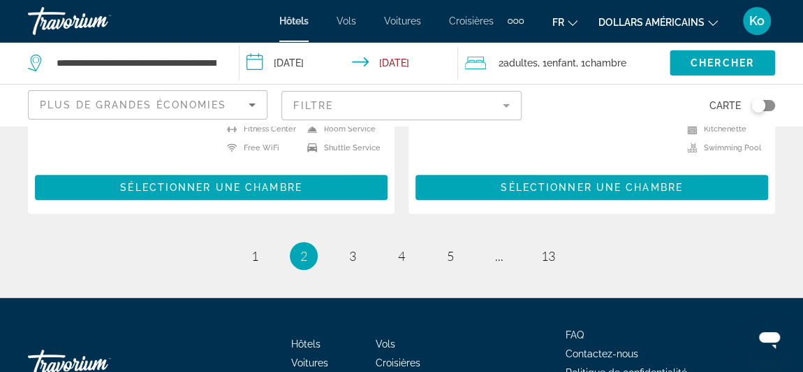
scroll to position [3016, 0]
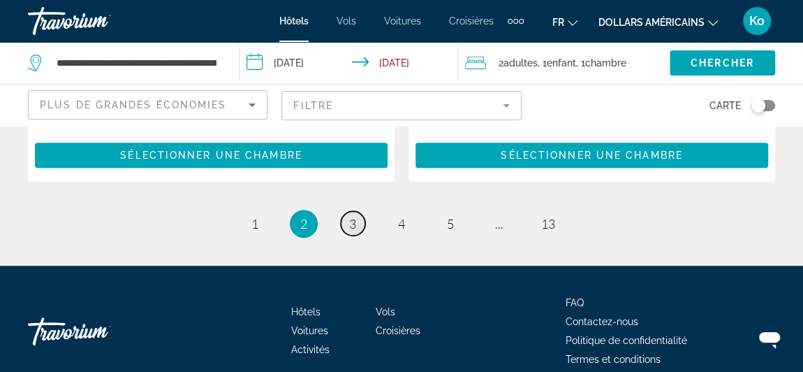
click at [350, 211] on link "page 3" at bounding box center [353, 223] width 24 height 24
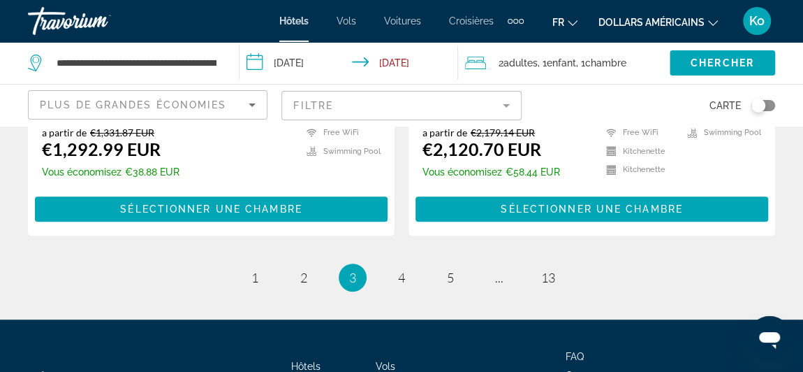
scroll to position [2928, 0]
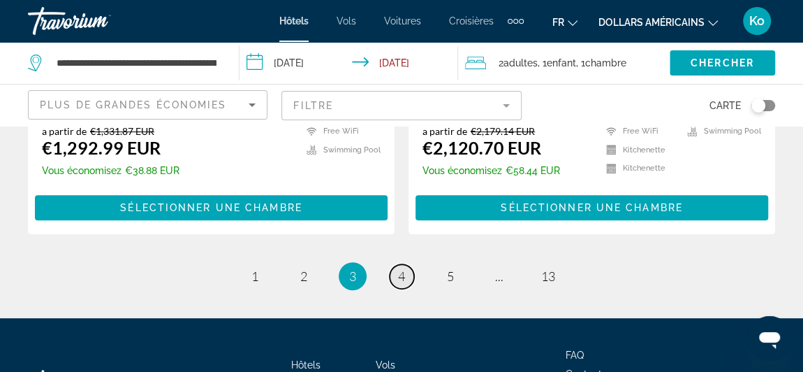
click at [402, 268] on span "4" at bounding box center [401, 275] width 7 height 15
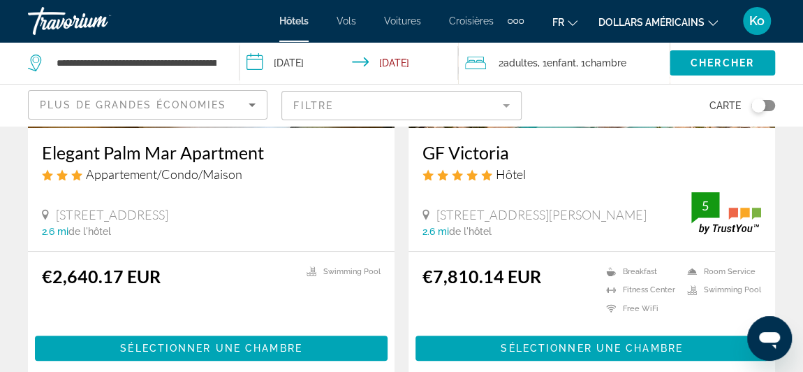
scroll to position [2796, 0]
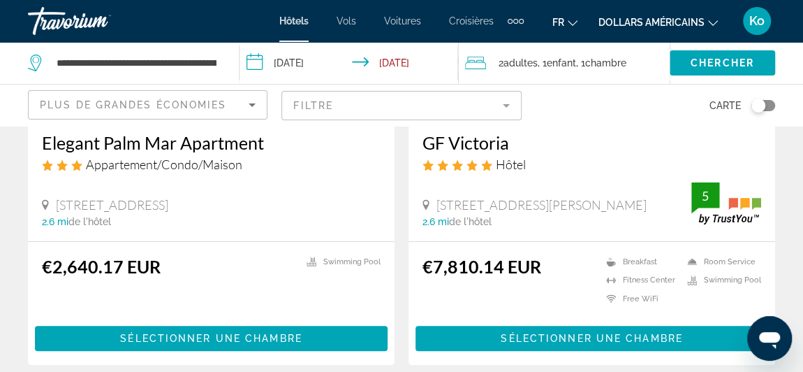
click at [233, 105] on div "Plus de grandes économies" at bounding box center [144, 104] width 209 height 17
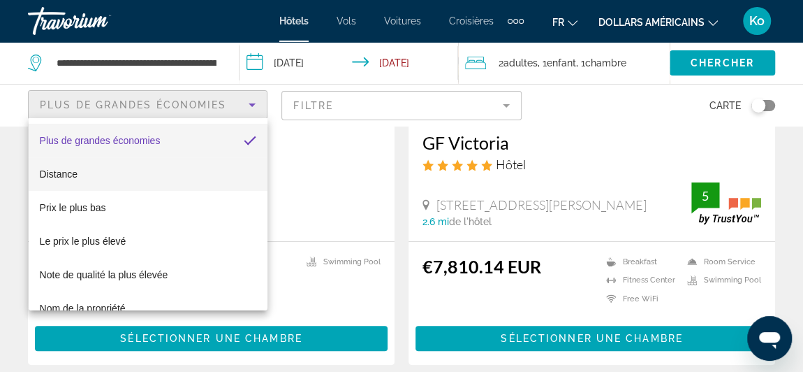
click at [171, 188] on mat-option "Distance" at bounding box center [148, 174] width 239 height 34
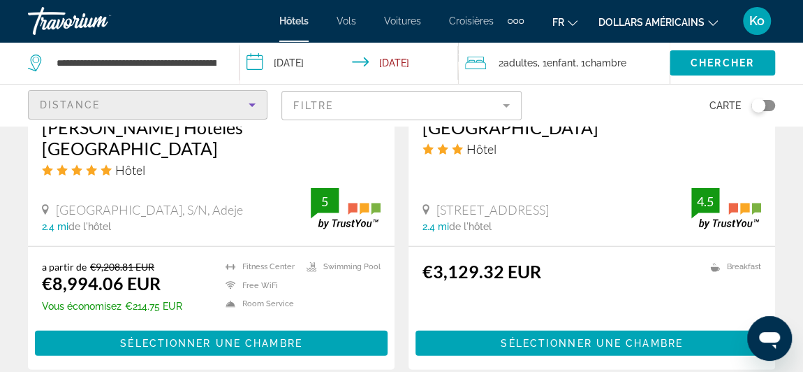
scroll to position [1812, 0]
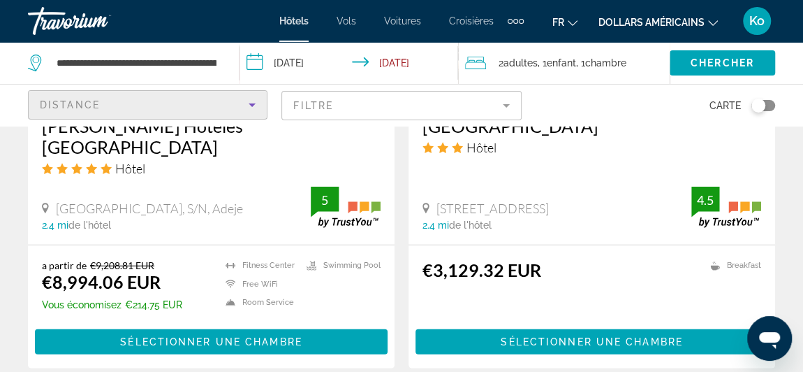
click at [258, 98] on icon "Sort by" at bounding box center [252, 104] width 17 height 17
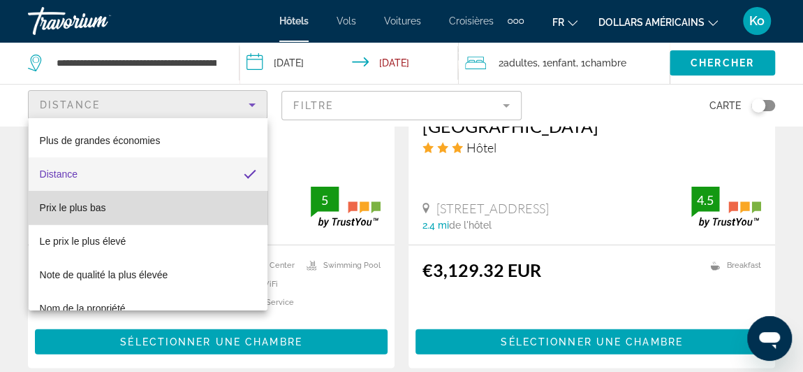
click at [159, 207] on mat-option "Prix ​​le plus bas" at bounding box center [148, 208] width 239 height 34
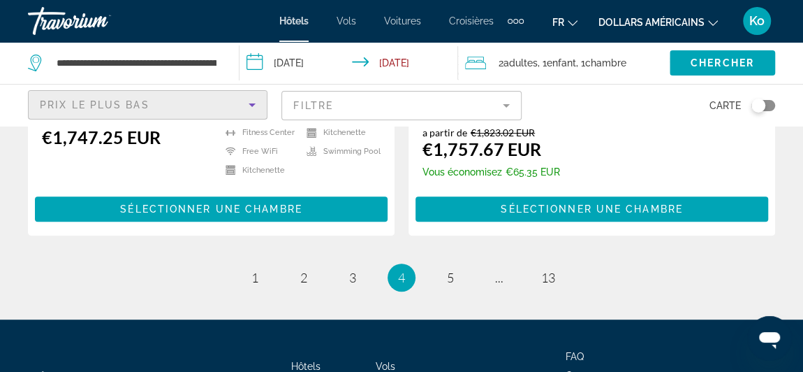
scroll to position [3018, 0]
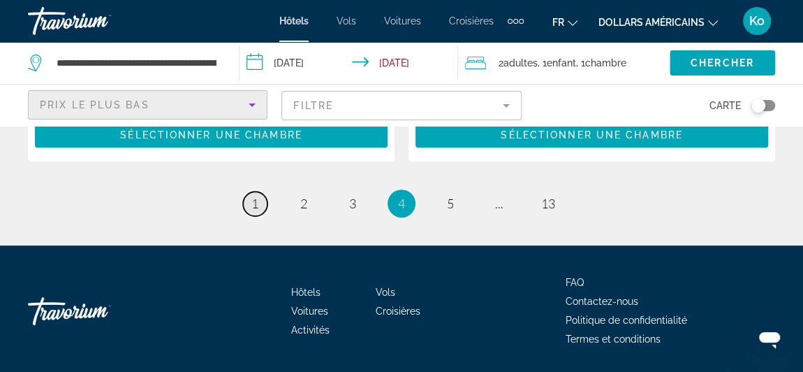
click at [258, 196] on span "1" at bounding box center [254, 203] width 7 height 15
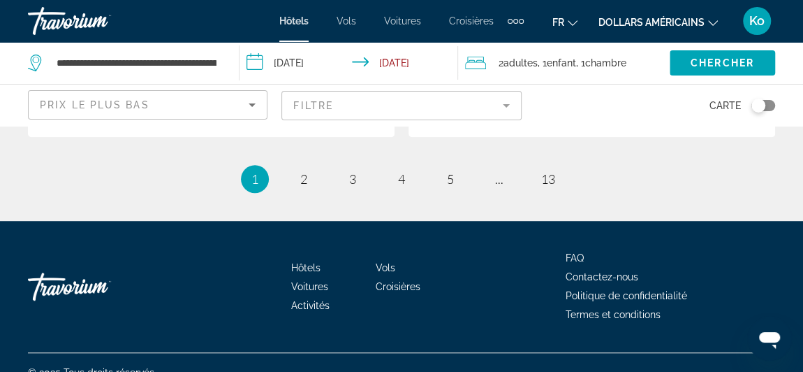
scroll to position [3020, 0]
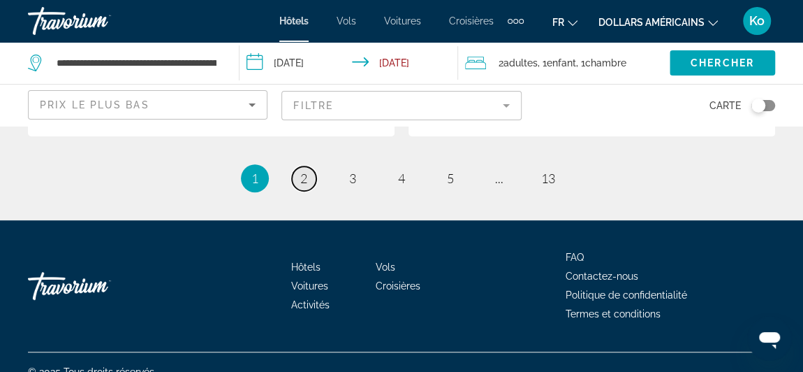
click at [297, 183] on link "page 2" at bounding box center [304, 178] width 24 height 24
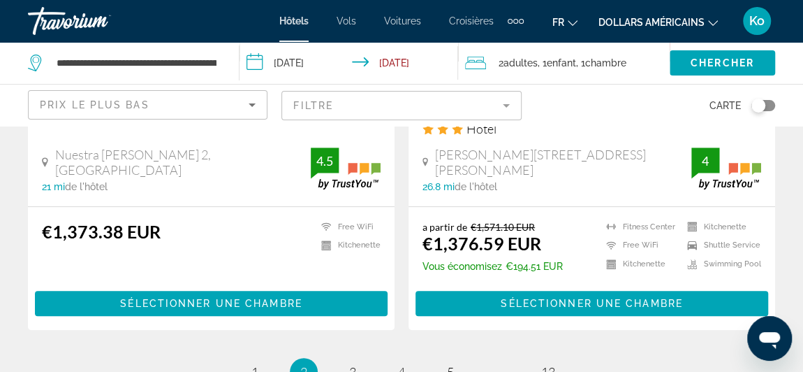
scroll to position [2946, 0]
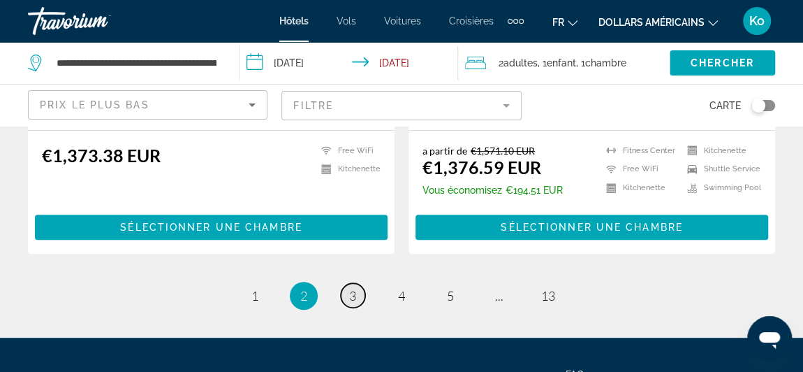
click at [351, 288] on span "3" at bounding box center [352, 295] width 7 height 15
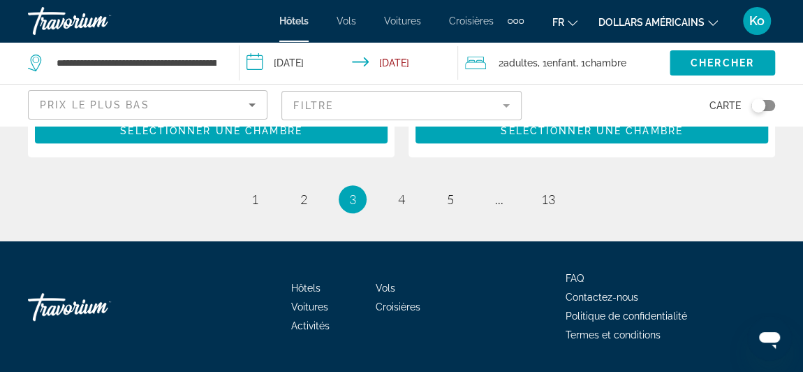
scroll to position [3047, 0]
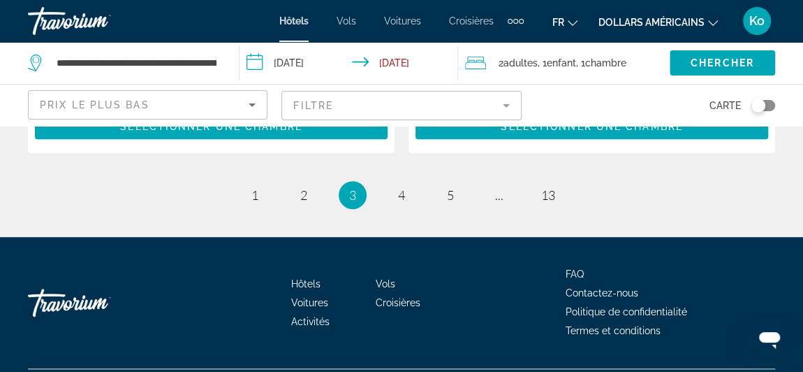
click at [385, 181] on ul "3 / 13 page 1 page 2 You're on page 3 page 4 page 5 page ... page 13" at bounding box center [401, 195] width 747 height 28
click at [390, 183] on link "page 4" at bounding box center [402, 195] width 24 height 24
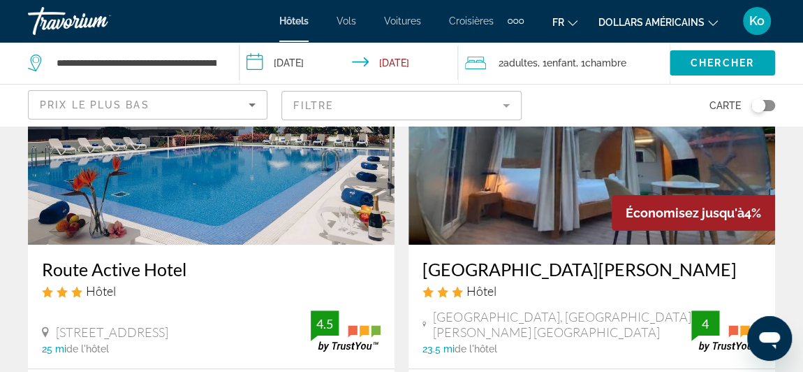
scroll to position [2689, 0]
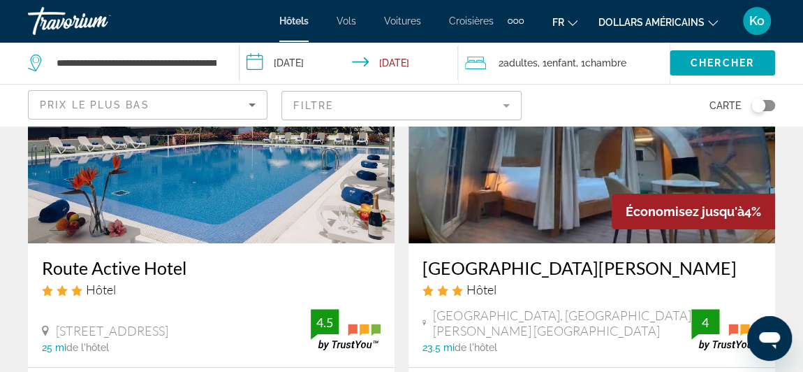
click at [437, 110] on mat-form-field "Filtre" at bounding box center [401, 105] width 240 height 29
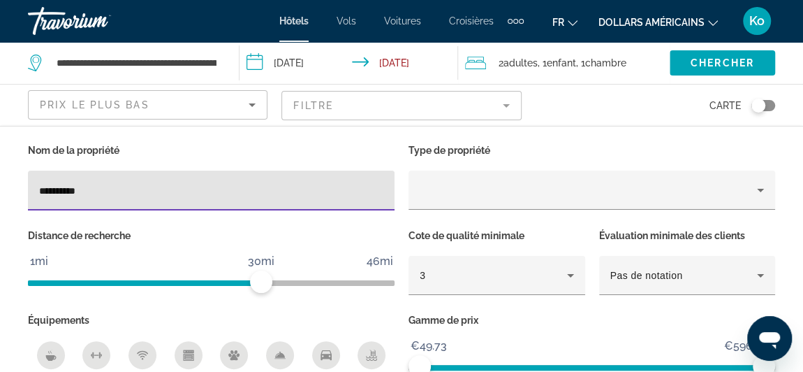
type input "*********"
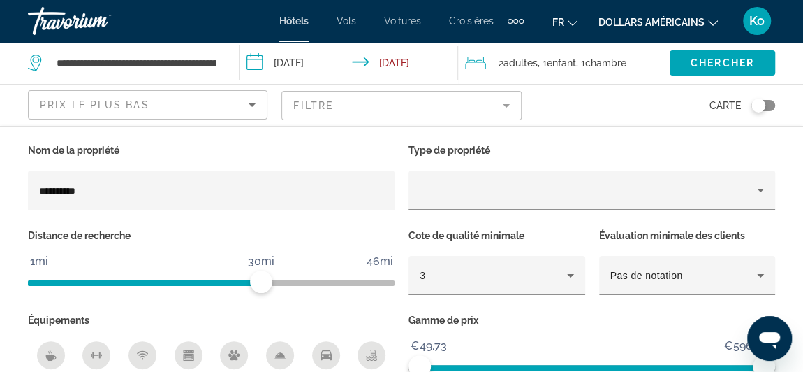
click at [321, 103] on mat-form-field "Filtre" at bounding box center [401, 105] width 240 height 29
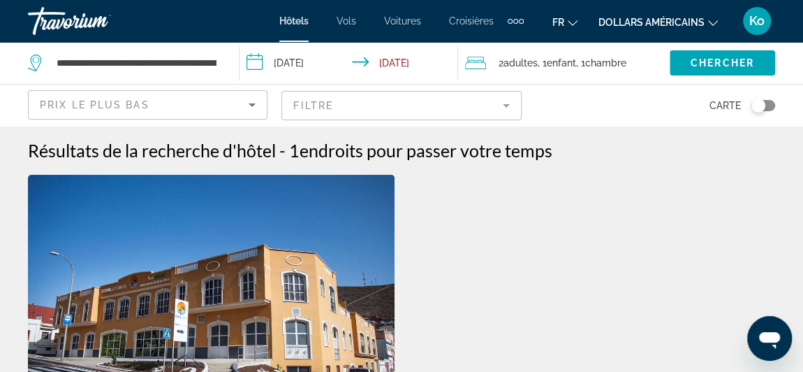
click at [340, 107] on mat-form-field "Filtre" at bounding box center [401, 105] width 240 height 29
